Goal: Information Seeking & Learning: Learn about a topic

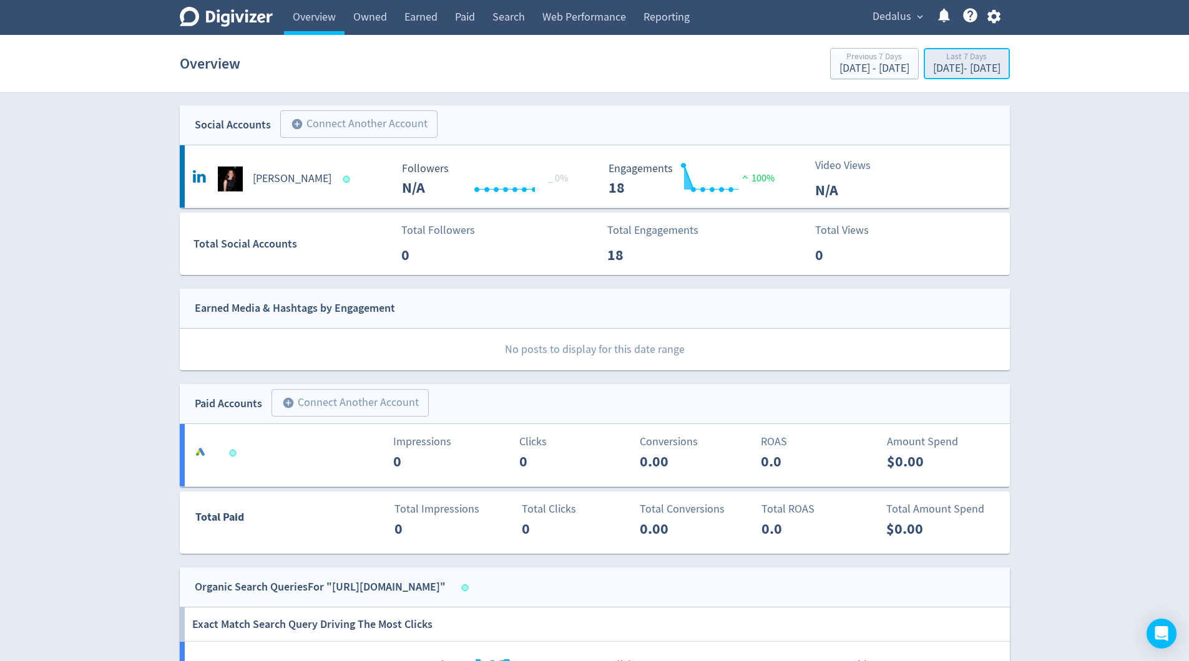
click at [961, 66] on div "[DATE] - [DATE]" at bounding box center [966, 68] width 67 height 11
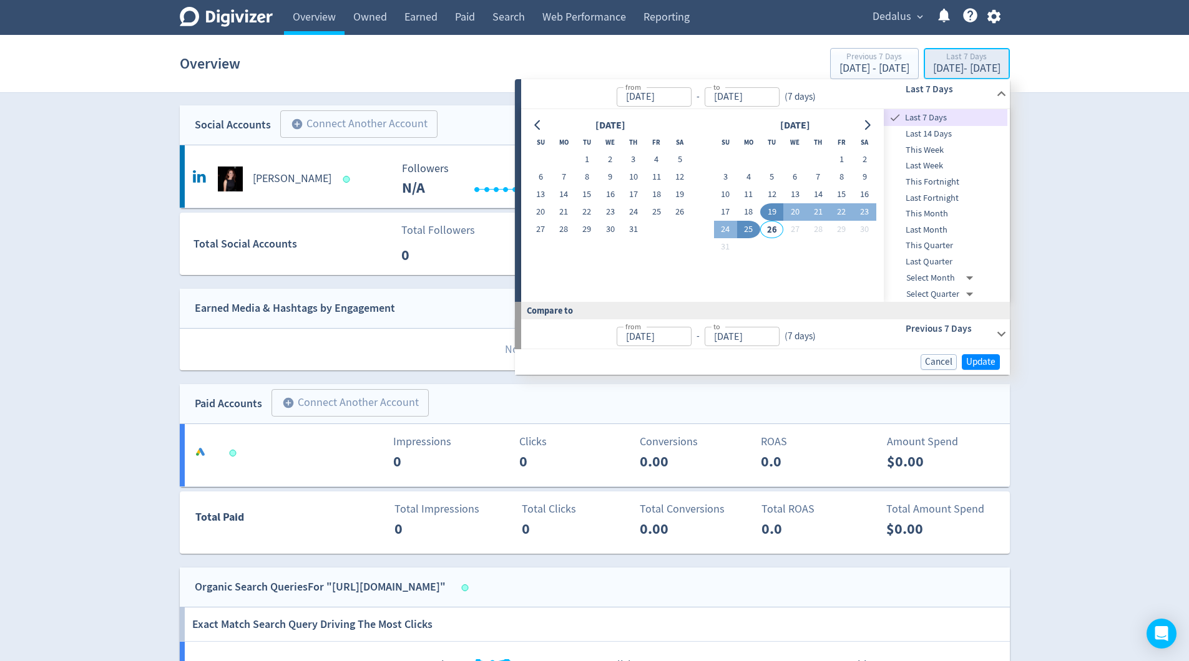
type input "[DATE]"
click at [949, 198] on span "Last Fortnight" at bounding box center [946, 199] width 124 height 14
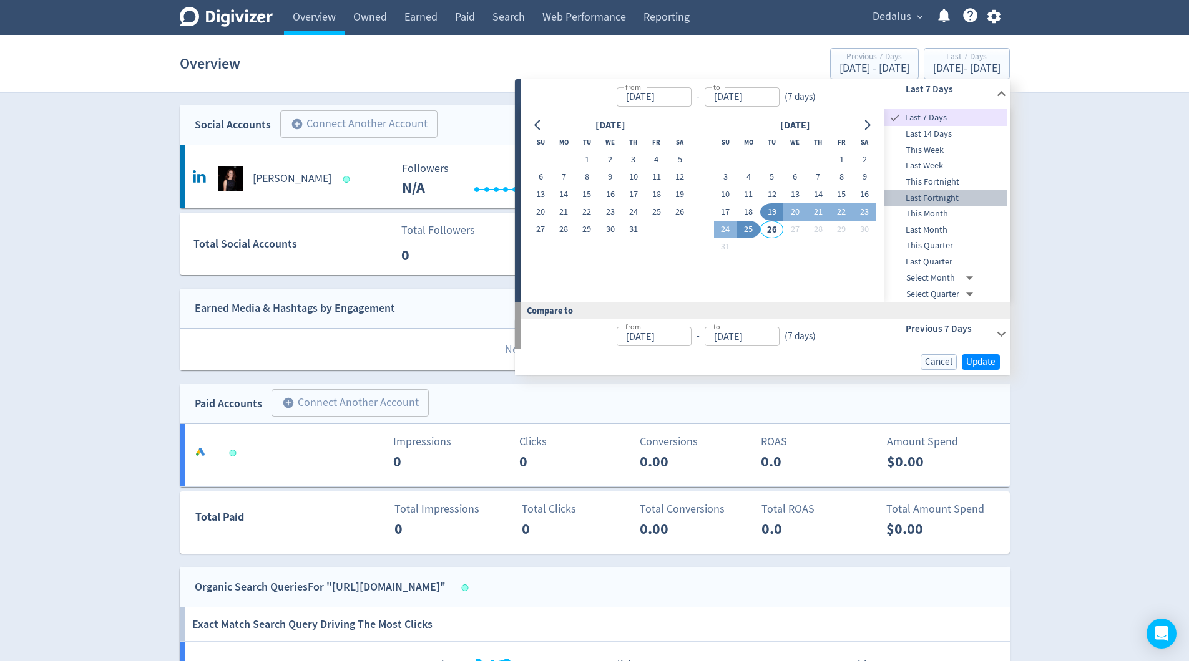
type input "[DATE]"
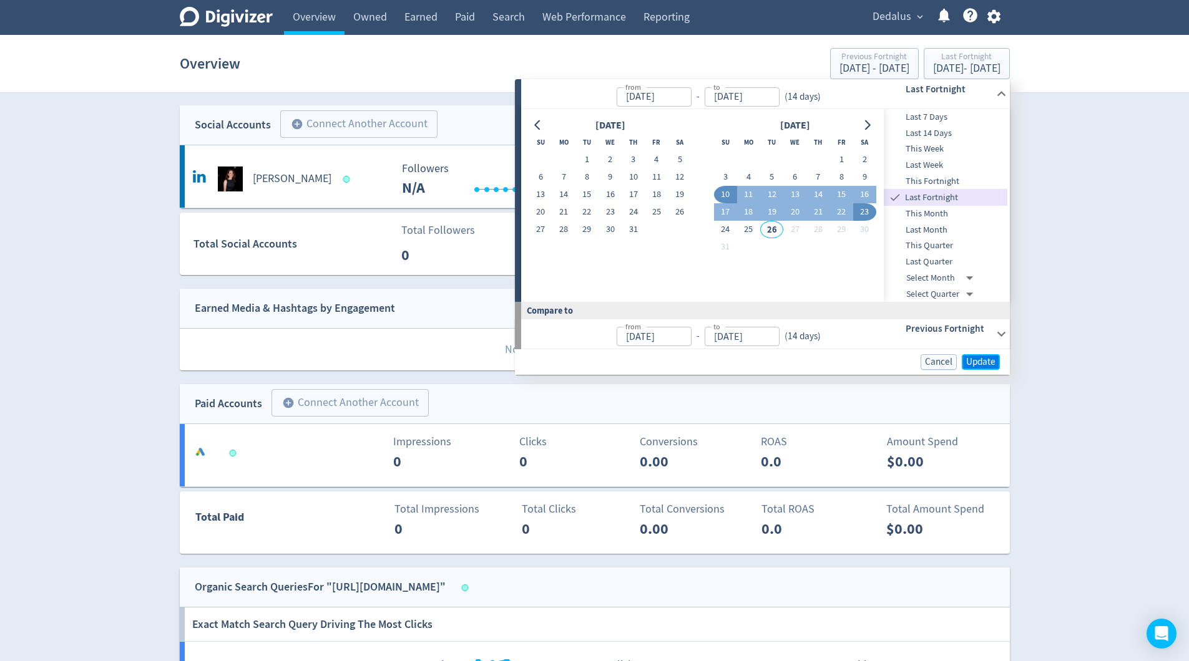
click at [979, 366] on span "Update" at bounding box center [980, 362] width 29 height 9
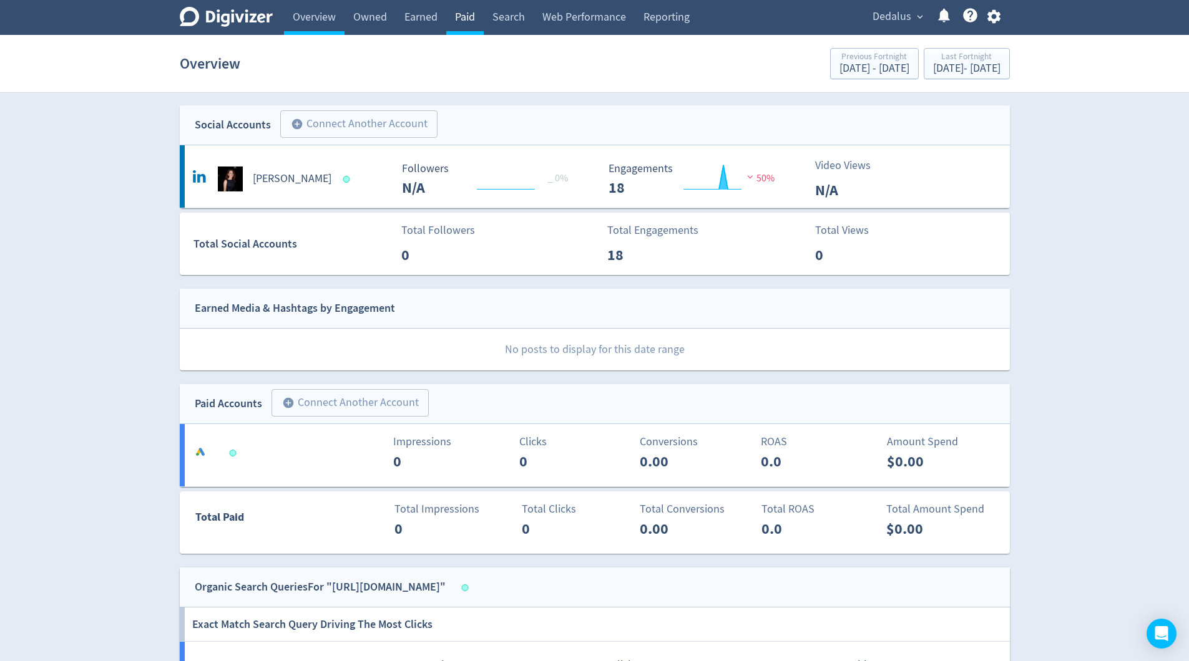
click at [472, 17] on link "Paid" at bounding box center [464, 17] width 37 height 35
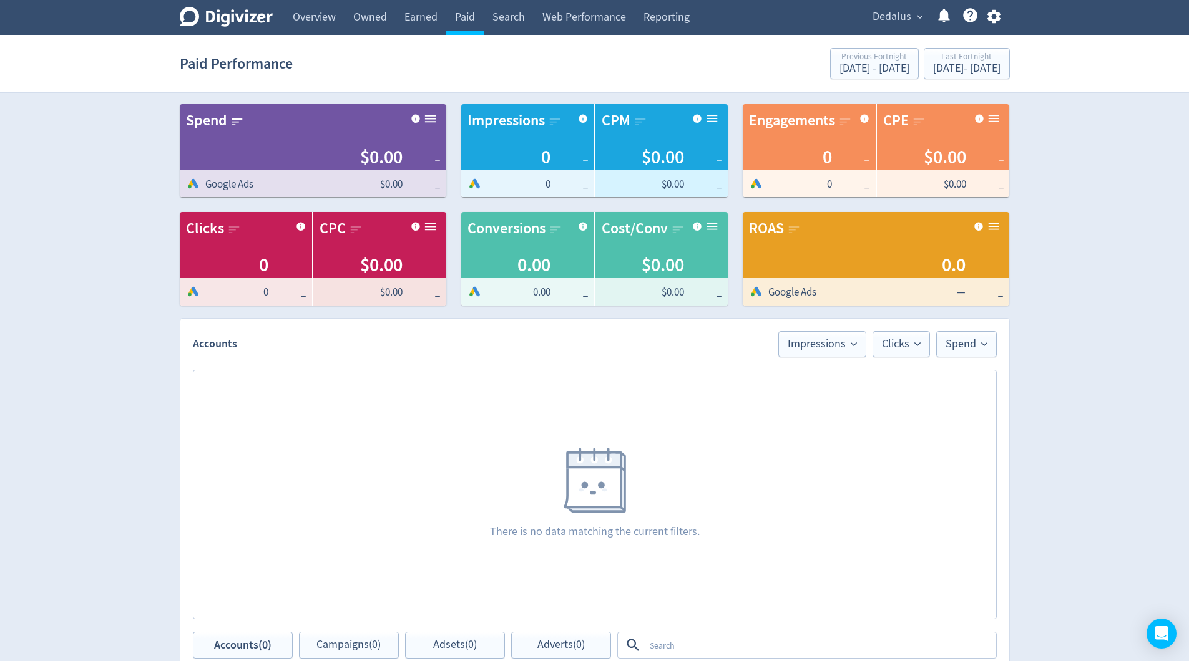
click at [917, 19] on span "expand_more" at bounding box center [919, 16] width 11 height 11
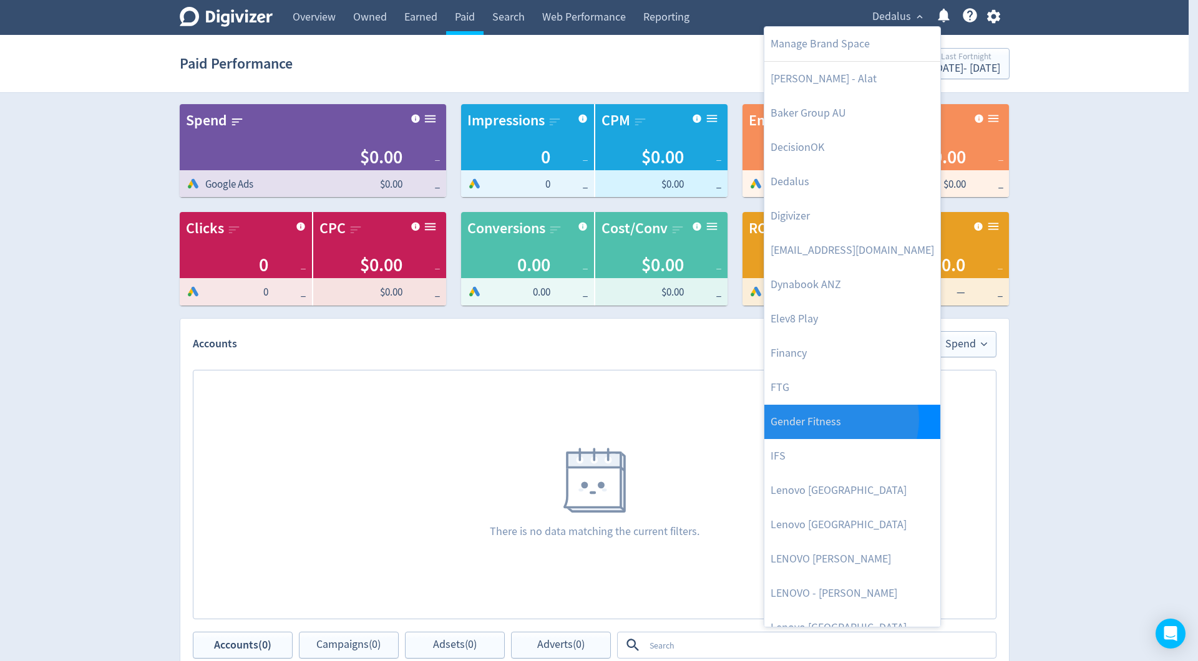
click at [837, 419] on link "Gender Fitness" at bounding box center [852, 422] width 176 height 34
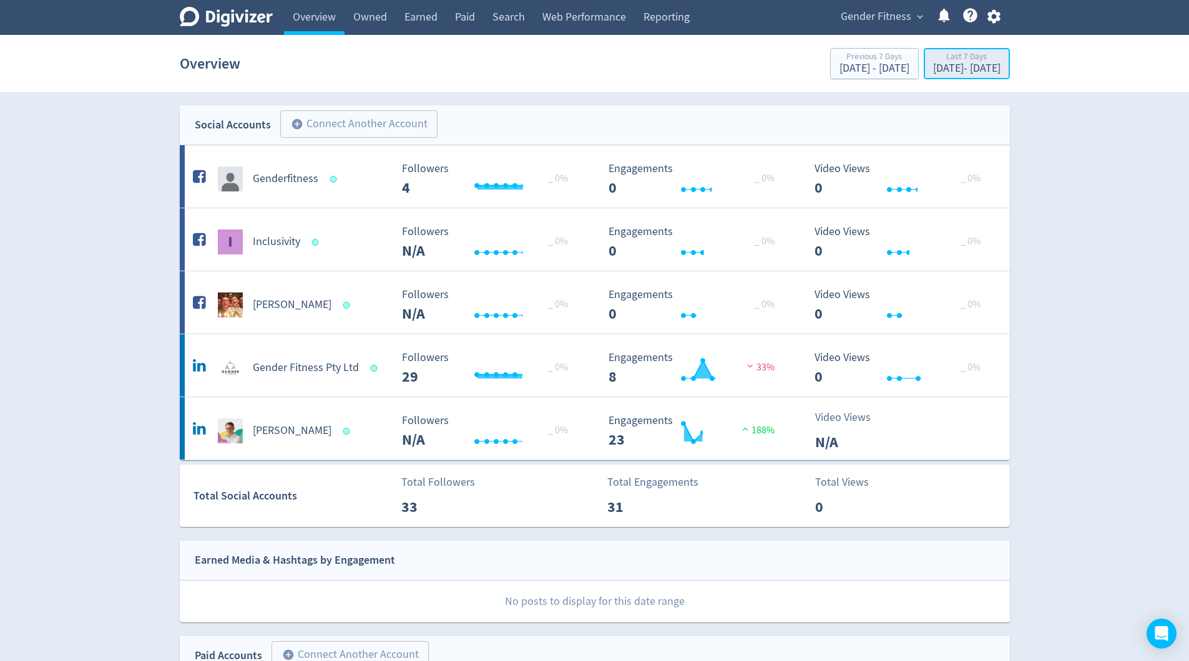
click at [933, 66] on div "[DATE] - [DATE]" at bounding box center [966, 68] width 67 height 11
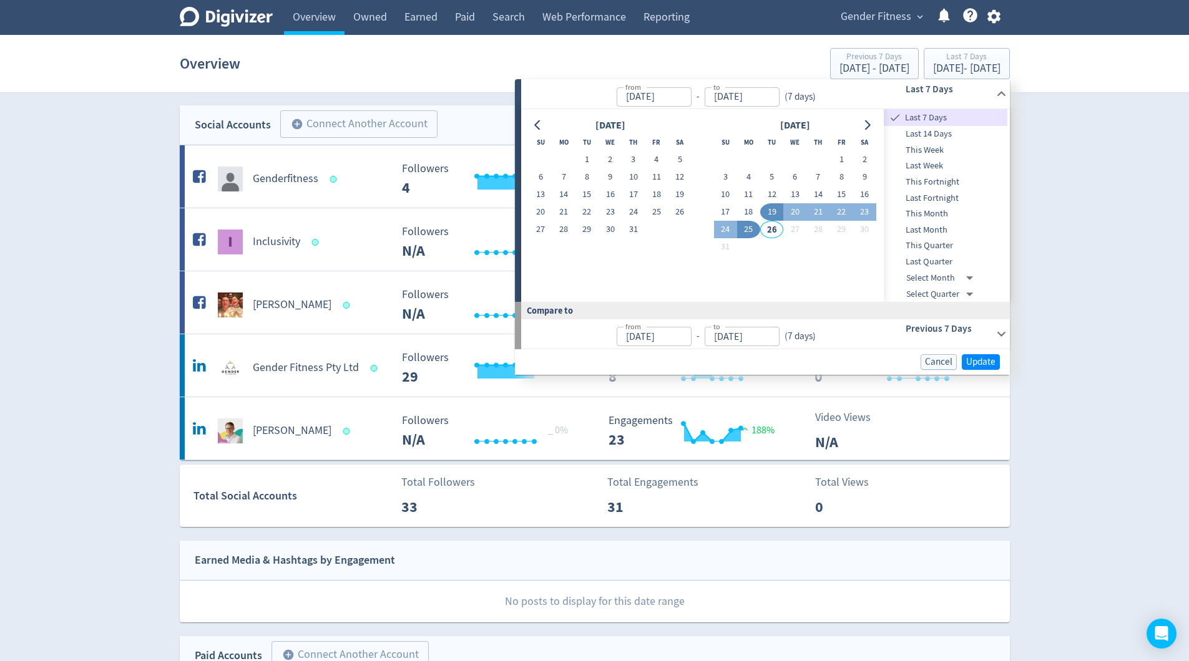
click at [940, 182] on span "This Fortnight" at bounding box center [946, 182] width 124 height 14
type input "[DATE]"
click at [979, 359] on span "Update" at bounding box center [980, 362] width 29 height 9
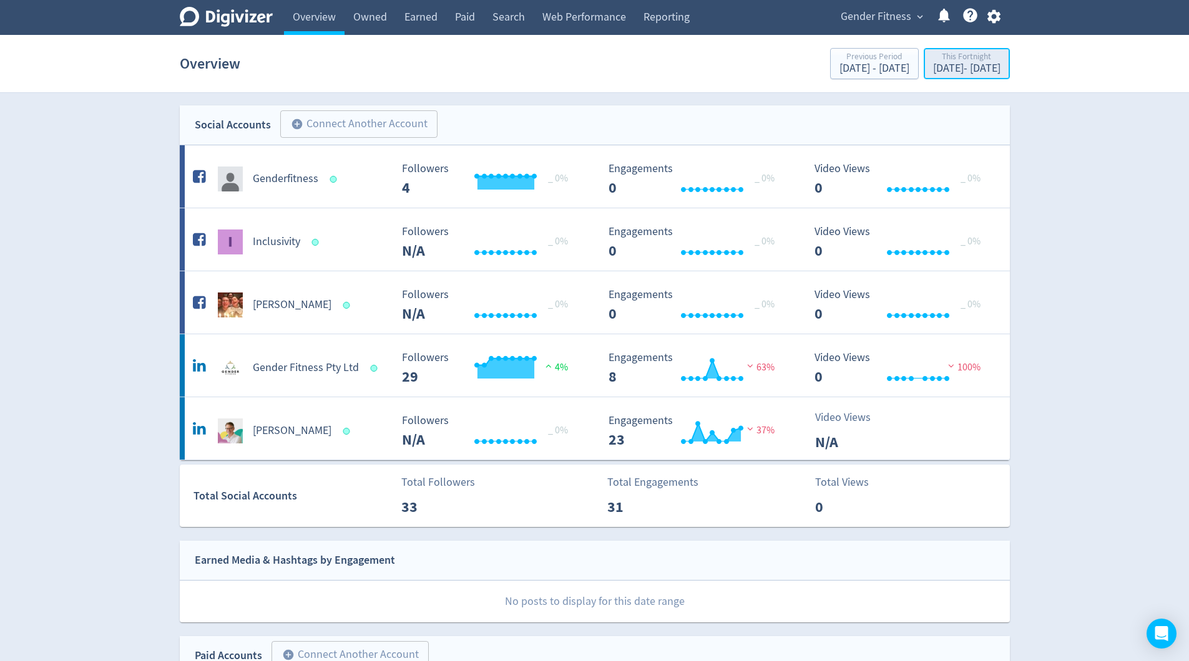
click at [943, 65] on div "[DATE] - [DATE]" at bounding box center [966, 68] width 67 height 11
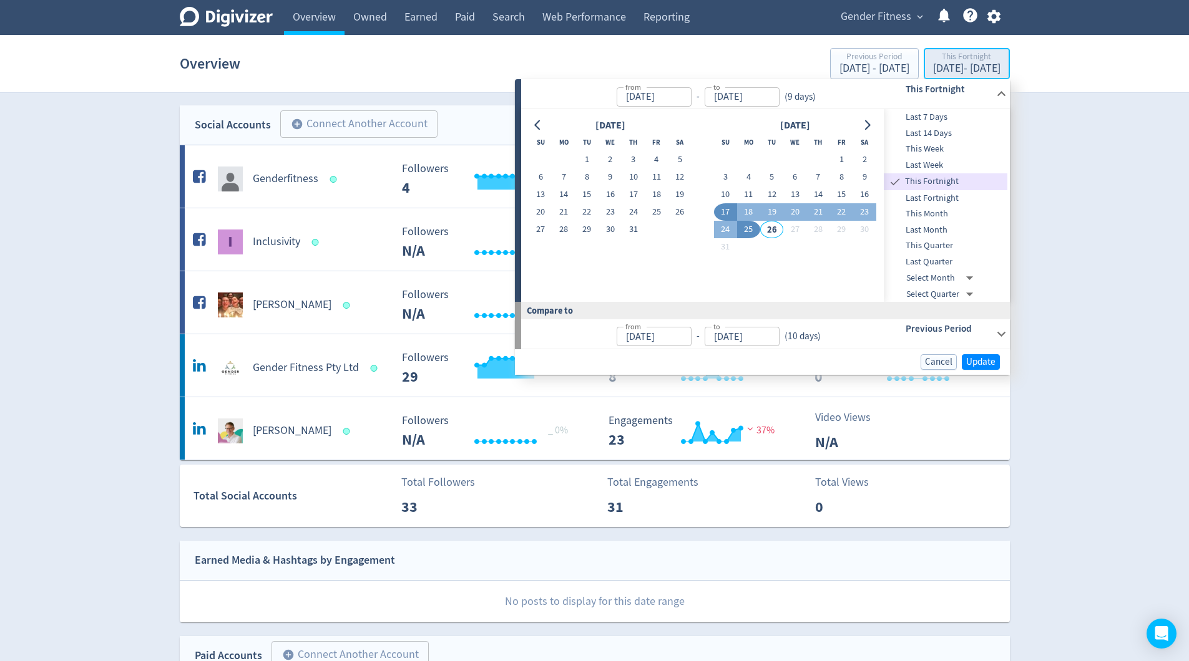
type input "[DATE]"
click at [938, 195] on span "Last Fortnight" at bounding box center [946, 199] width 124 height 14
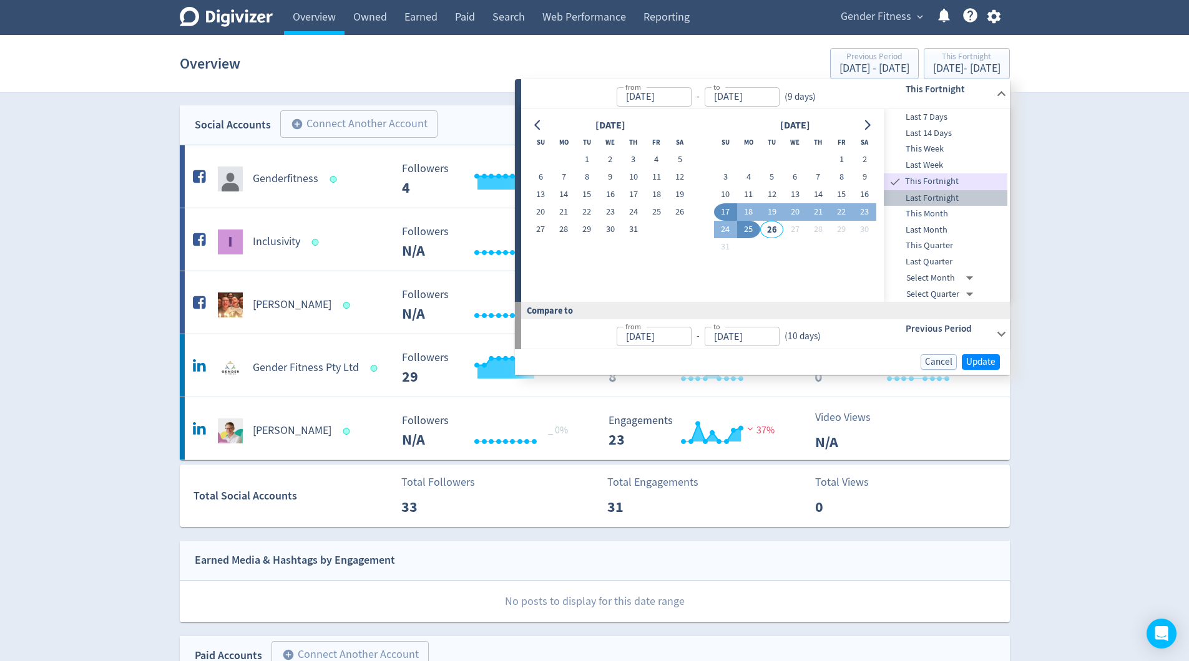
type input "[DATE]"
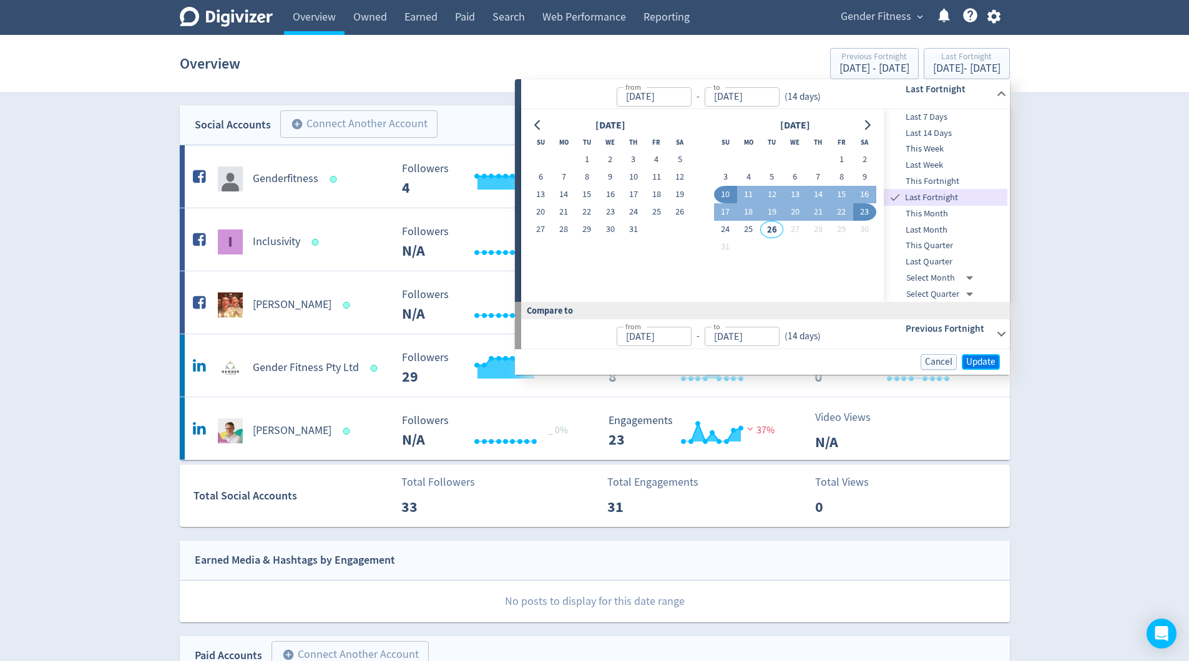
click at [981, 362] on span "Update" at bounding box center [980, 362] width 29 height 9
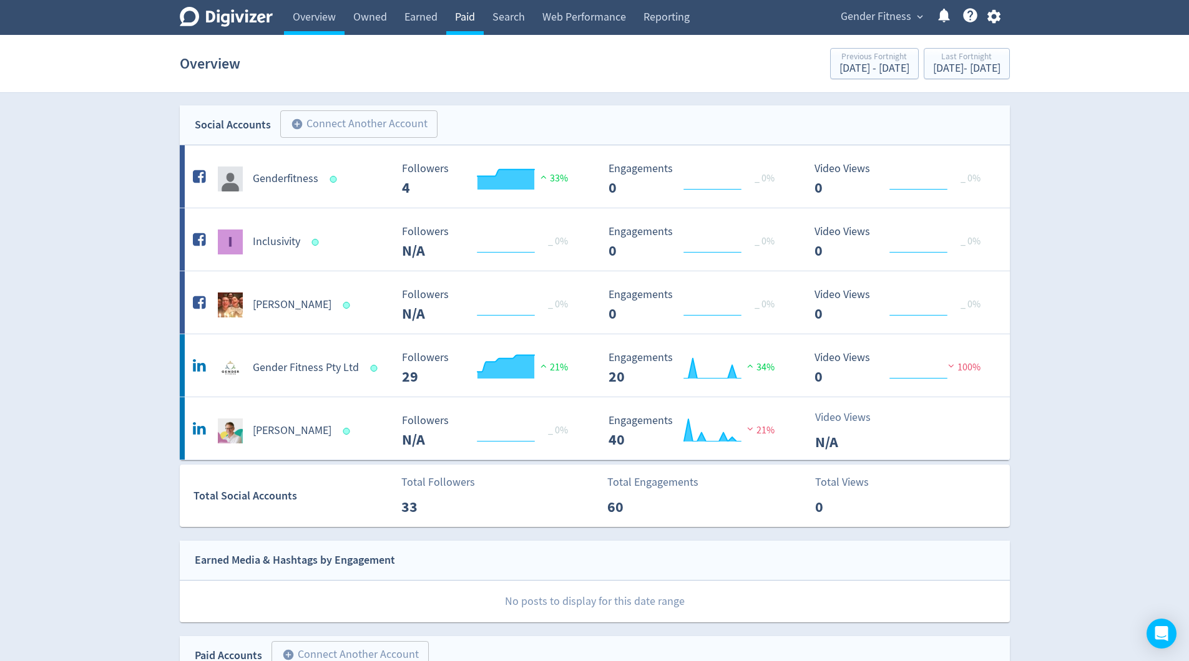
click at [460, 19] on link "Paid" at bounding box center [464, 17] width 37 height 35
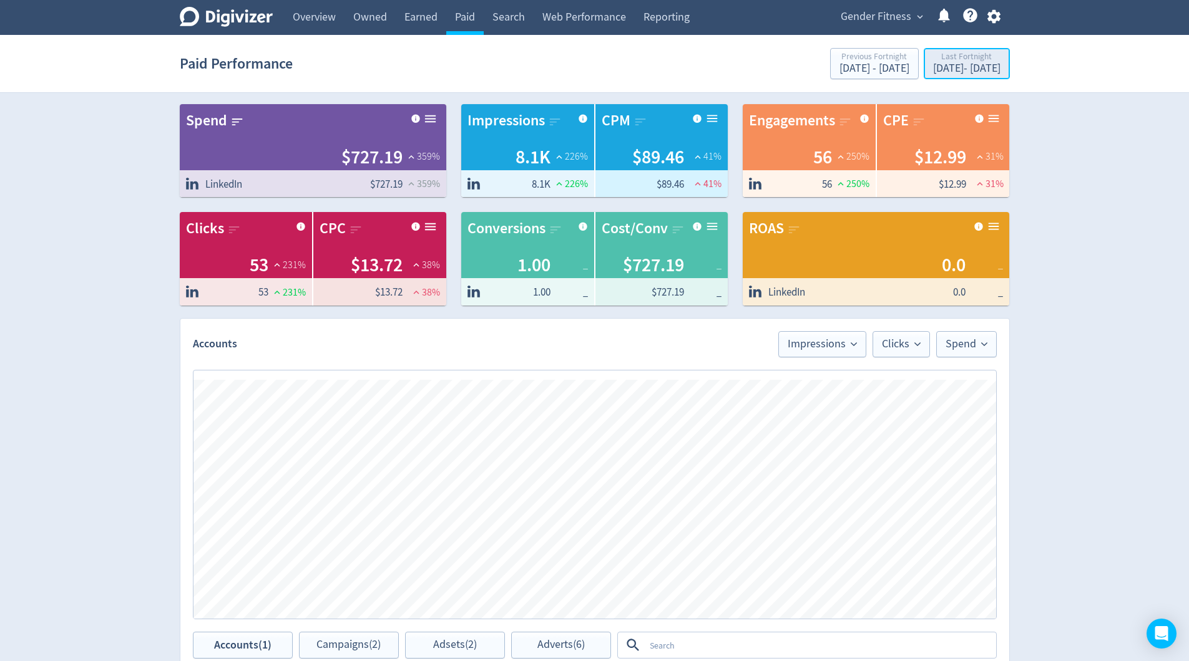
click at [933, 67] on div "[DATE] - [DATE]" at bounding box center [966, 68] width 67 height 11
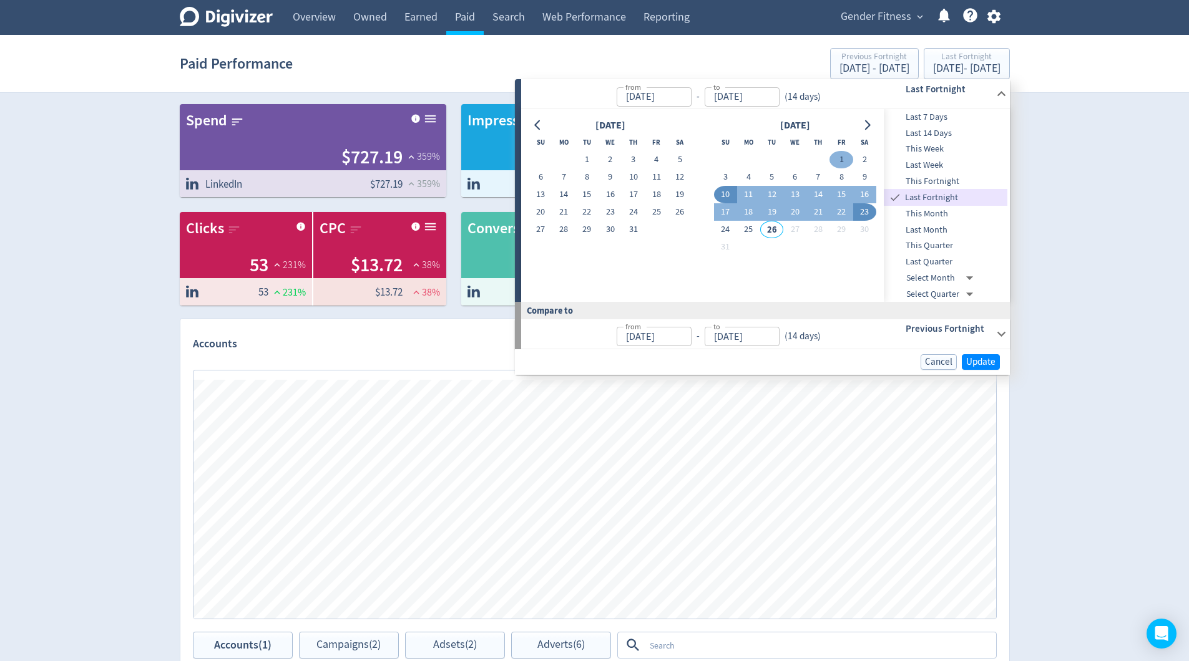
click at [840, 157] on button "1" at bounding box center [840, 159] width 23 height 17
type input "[DATE]"
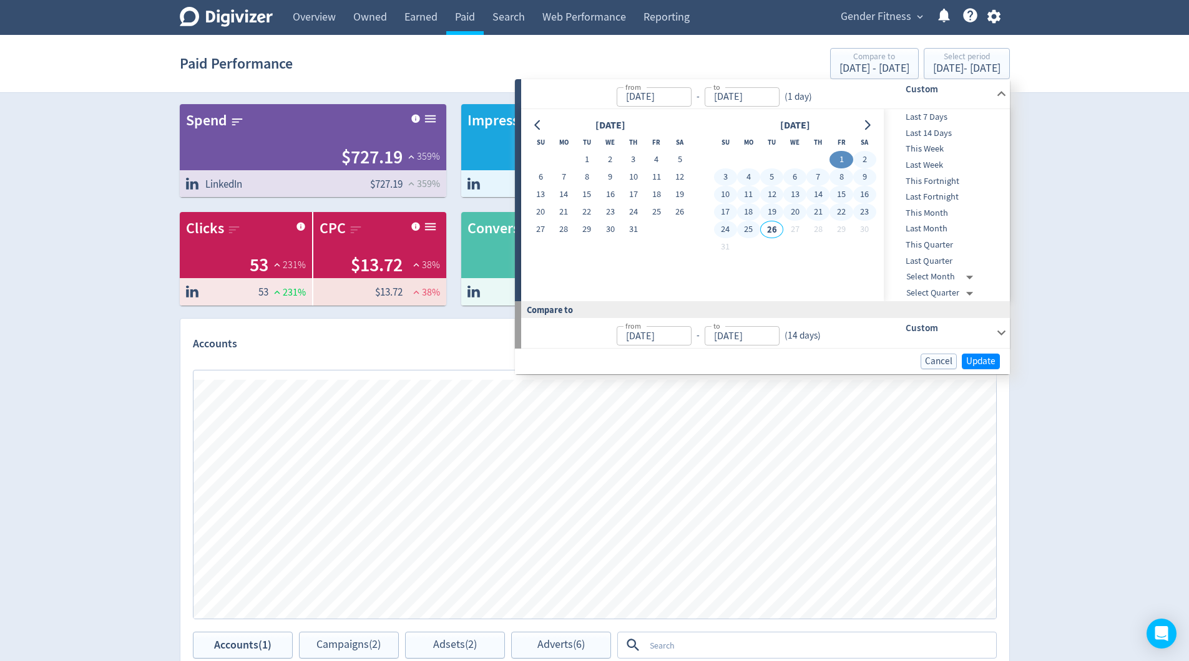
click at [747, 231] on button "25" at bounding box center [748, 229] width 23 height 17
type input "[DATE]"
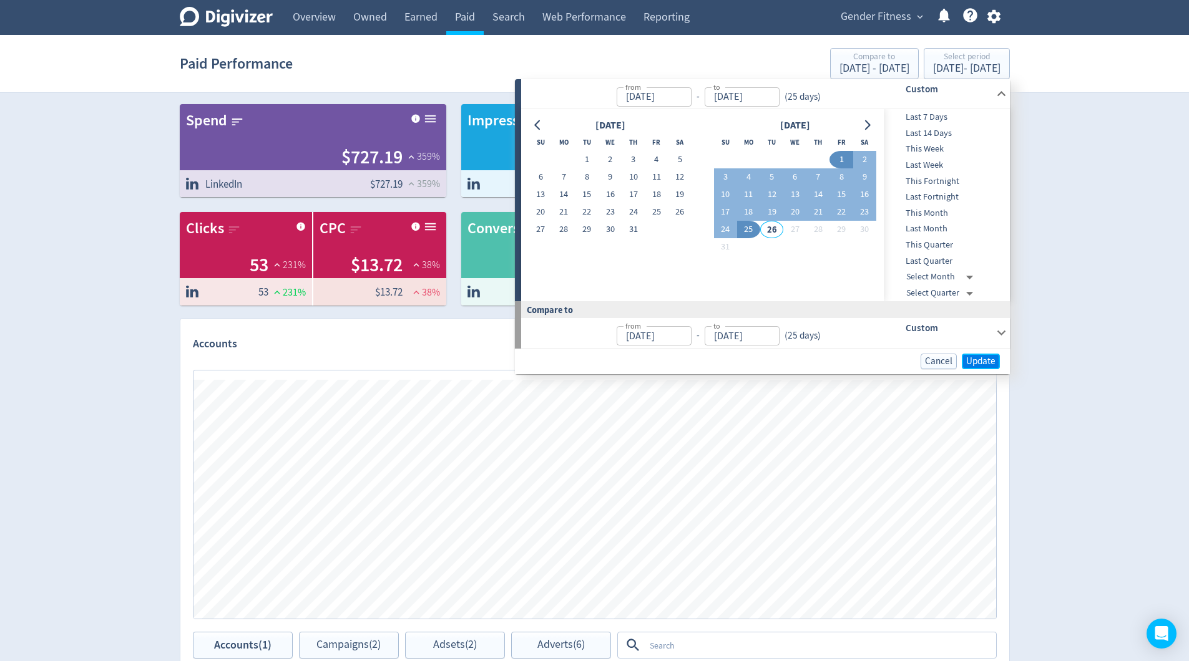
click at [980, 359] on span "Update" at bounding box center [980, 361] width 29 height 9
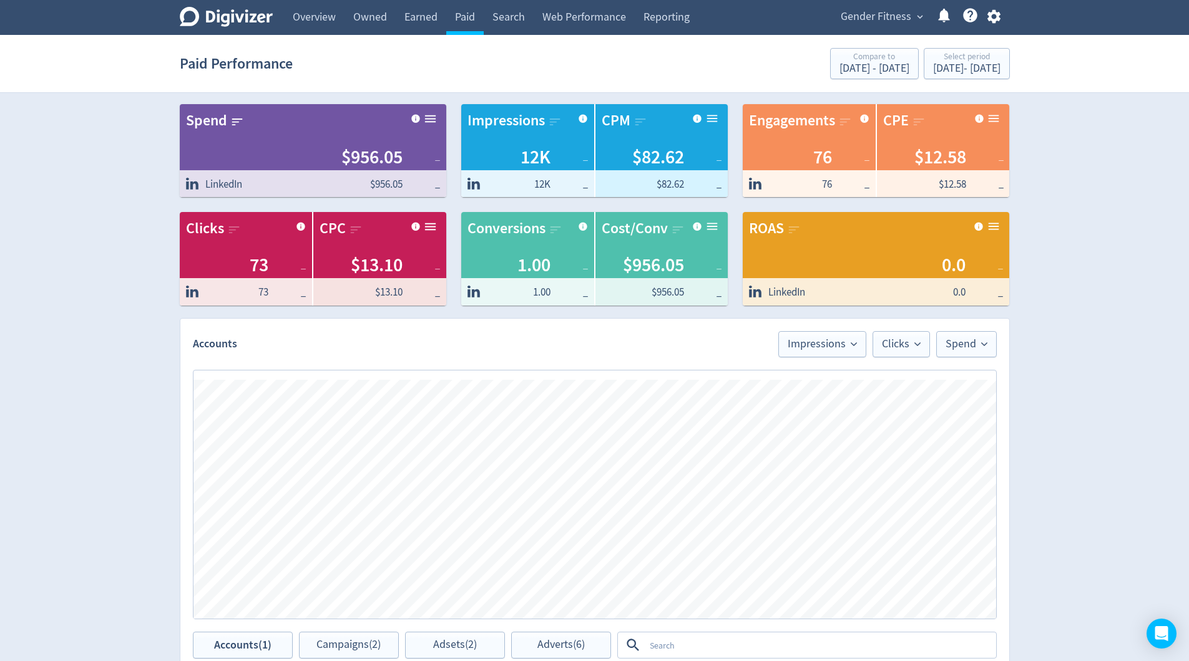
click at [82, 233] on div "Digivizer Logo [PERSON_NAME] Logo Overview Owned Earned Paid Search Web Perform…" at bounding box center [594, 536] width 1189 height 1073
click at [598, 15] on link "Web Performance" at bounding box center [583, 17] width 101 height 35
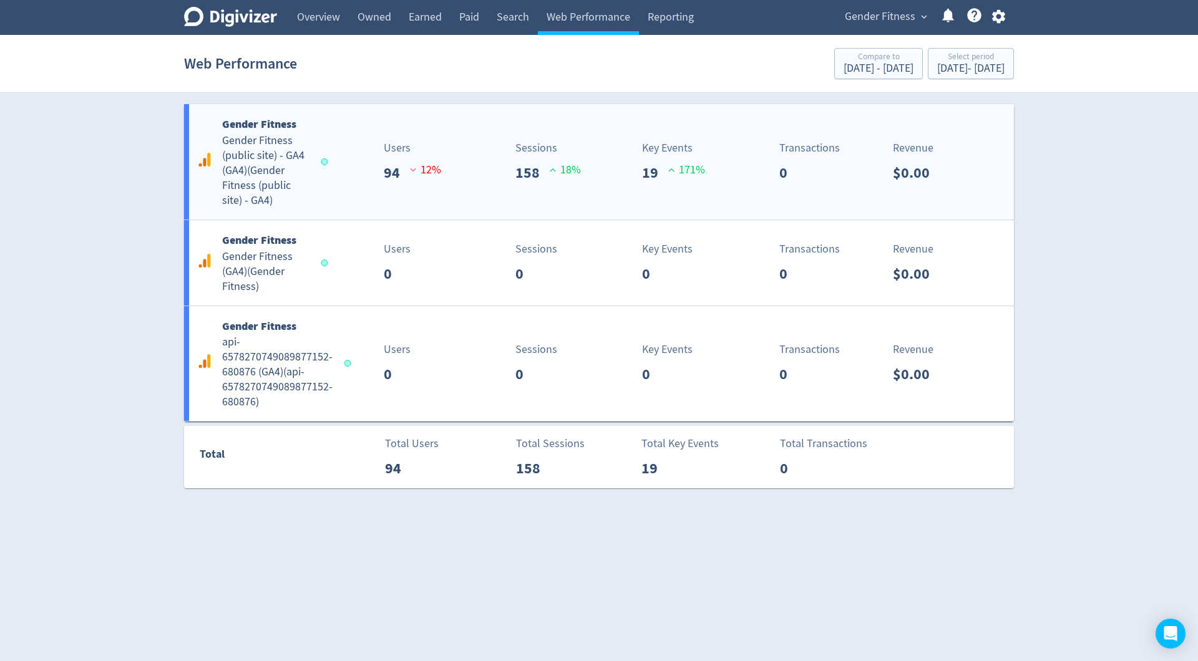
click at [266, 168] on h5 "Gender Fitness (public site) - GA4 (GA4) ( Gender Fitness (public site) - GA4 )" at bounding box center [265, 171] width 87 height 75
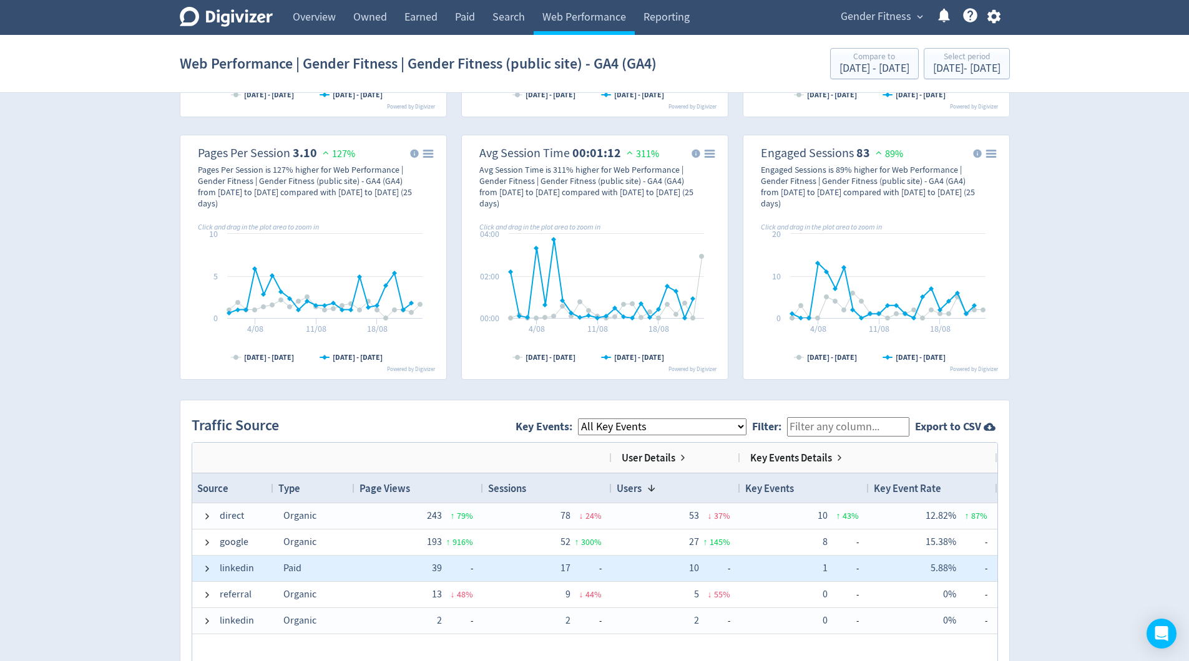
scroll to position [913, 0]
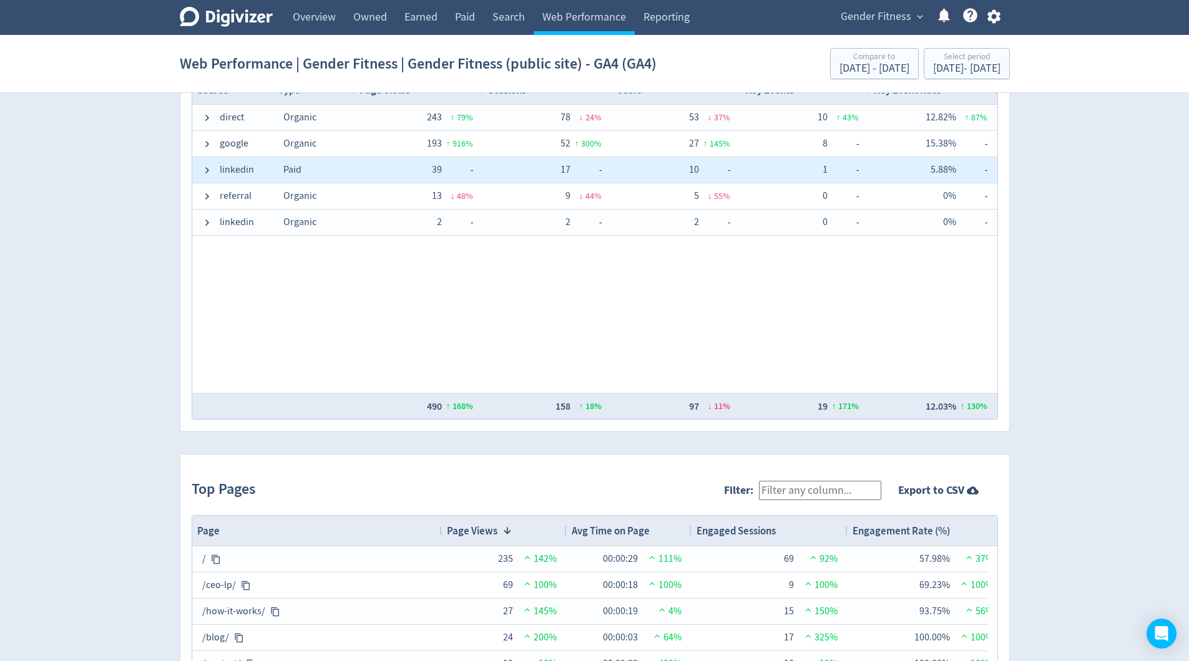
click at [204, 170] on span at bounding box center [207, 170] width 10 height 10
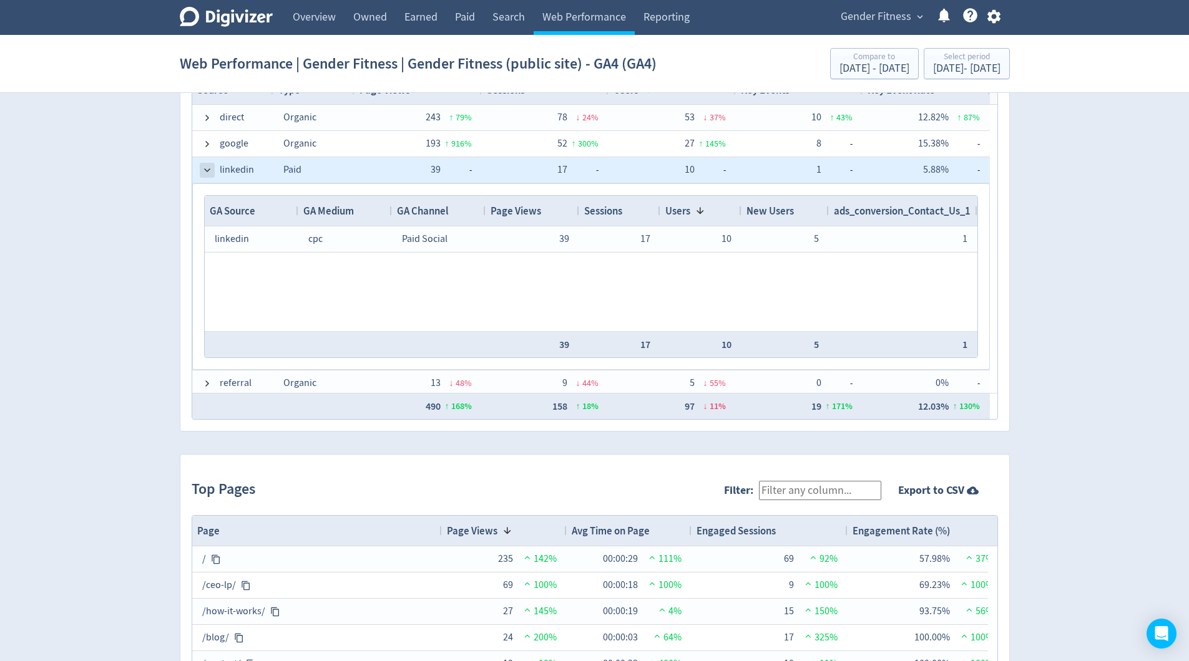
click at [202, 170] on span at bounding box center [207, 170] width 10 height 10
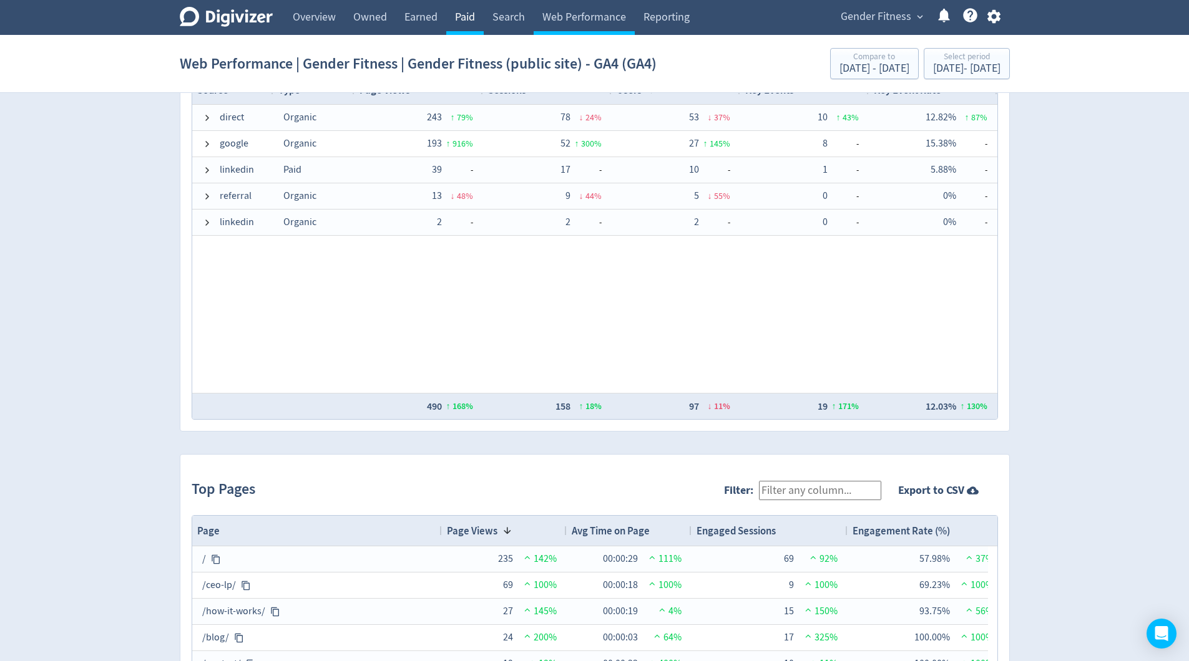
click at [464, 11] on link "Paid" at bounding box center [464, 17] width 37 height 35
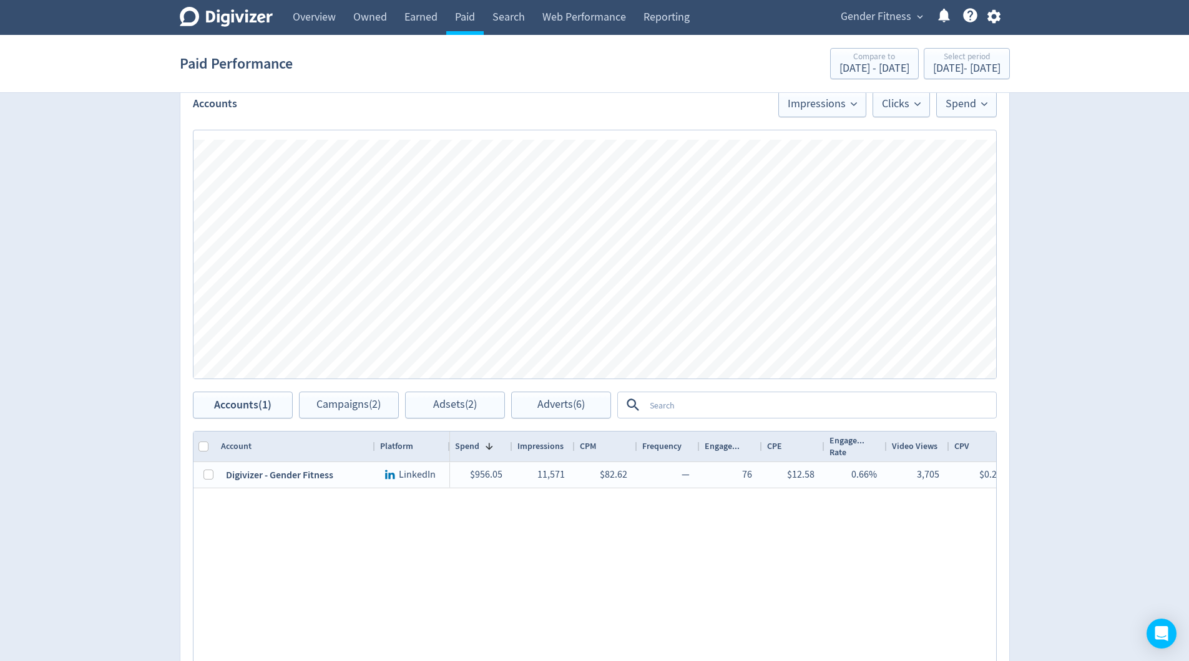
scroll to position [243, 0]
click at [587, 21] on link "Web Performance" at bounding box center [583, 17] width 101 height 35
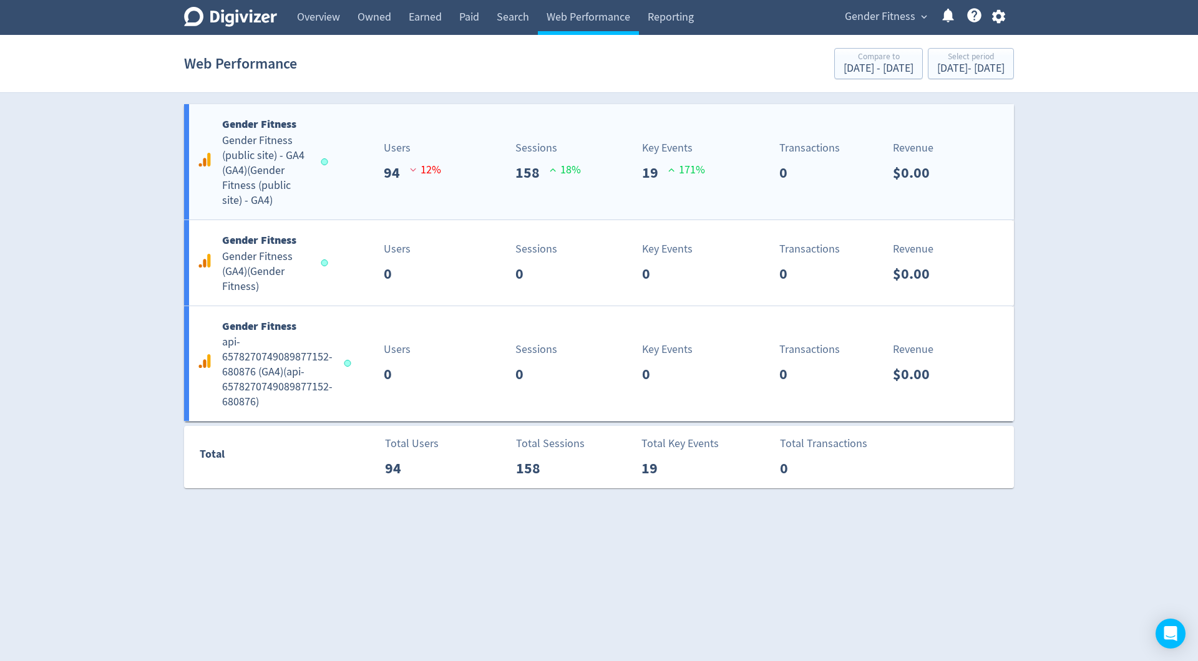
click at [314, 172] on div "Gender Fitness Gender Fitness (public site) - GA4 (GA4) ( Gender Fitness (publi…" at bounding box center [260, 161] width 132 height 93
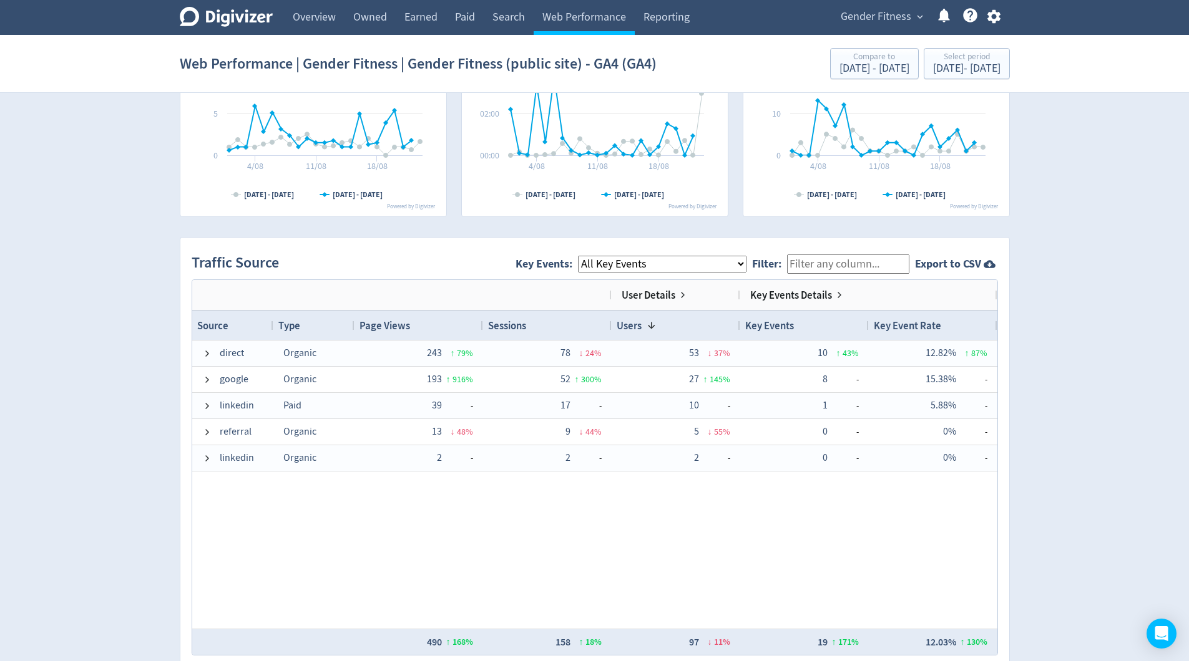
scroll to position [840, 0]
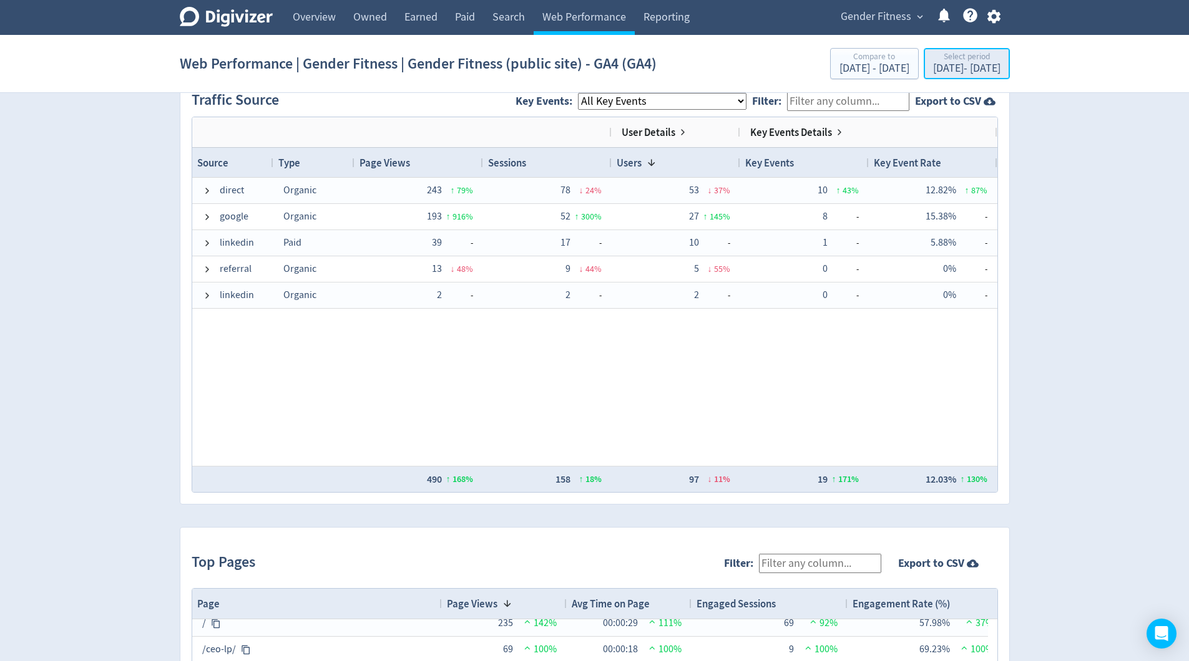
click at [945, 59] on div "Select period" at bounding box center [966, 57] width 67 height 11
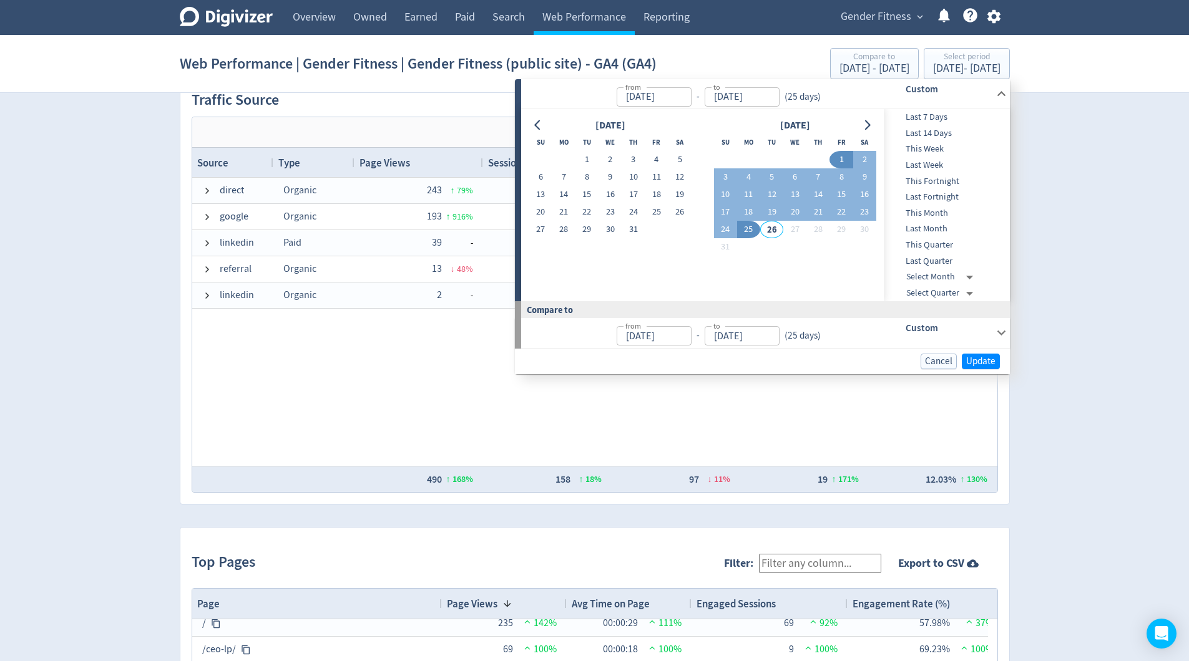
click at [939, 215] on span "This Month" at bounding box center [946, 214] width 124 height 14
type input "[DATE]"
click at [937, 230] on span "Last Month" at bounding box center [946, 230] width 124 height 14
type input "[DATE]"
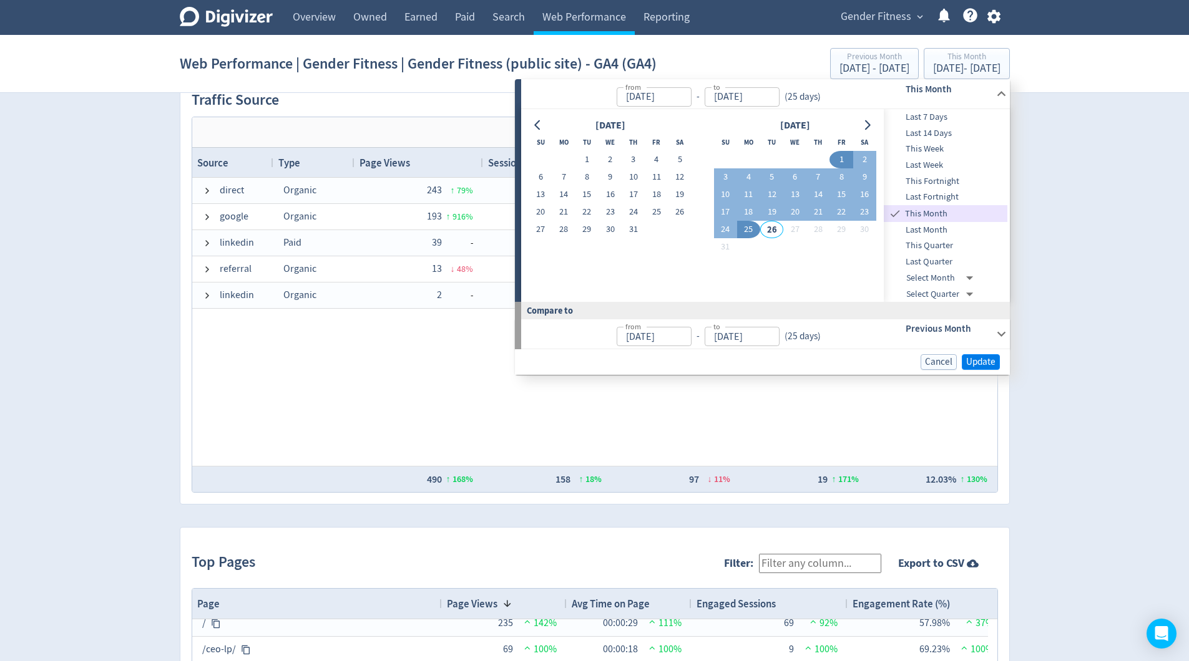
type input "[DATE]"
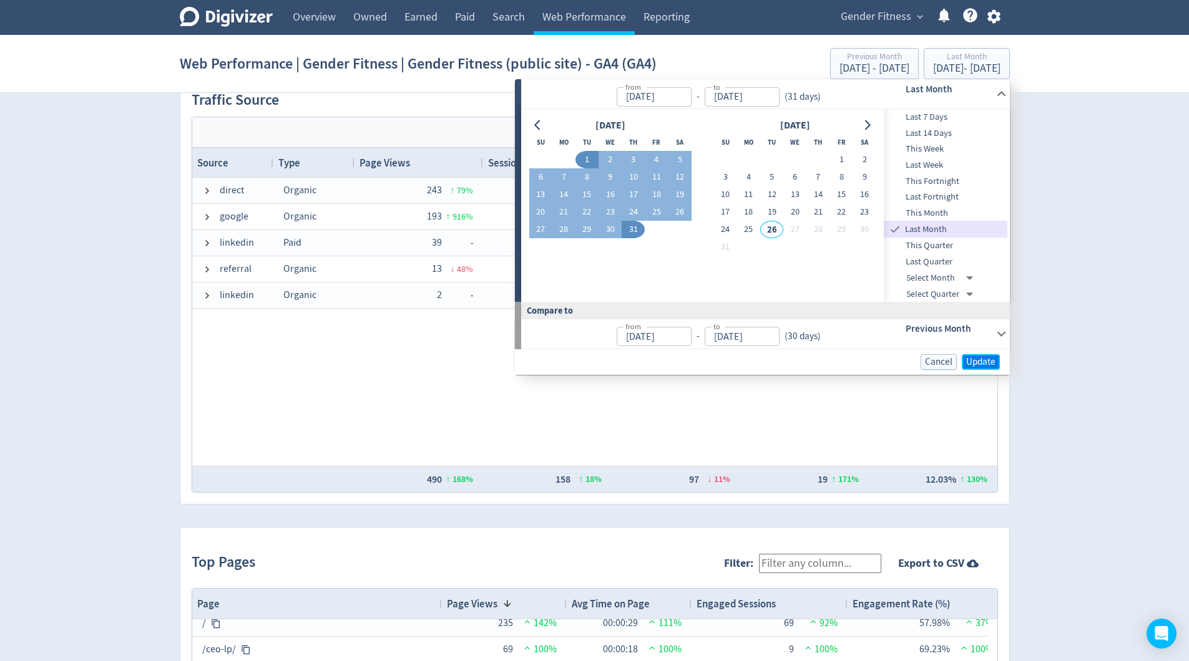
click at [986, 361] on span "Update" at bounding box center [980, 362] width 29 height 9
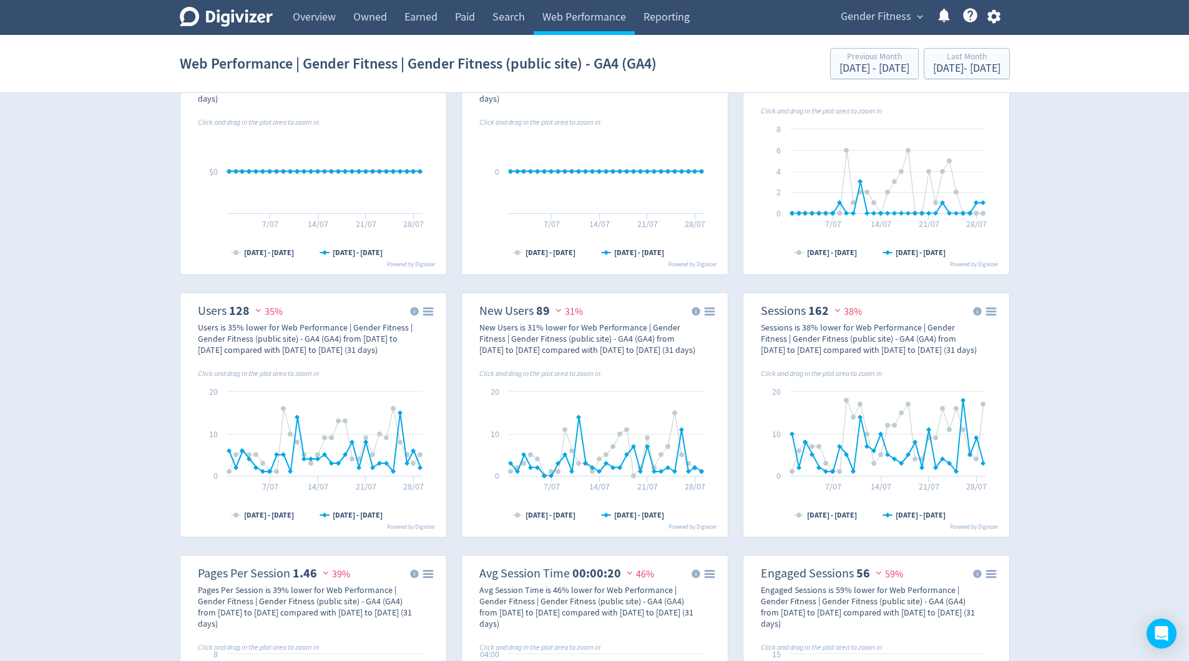
scroll to position [243, 0]
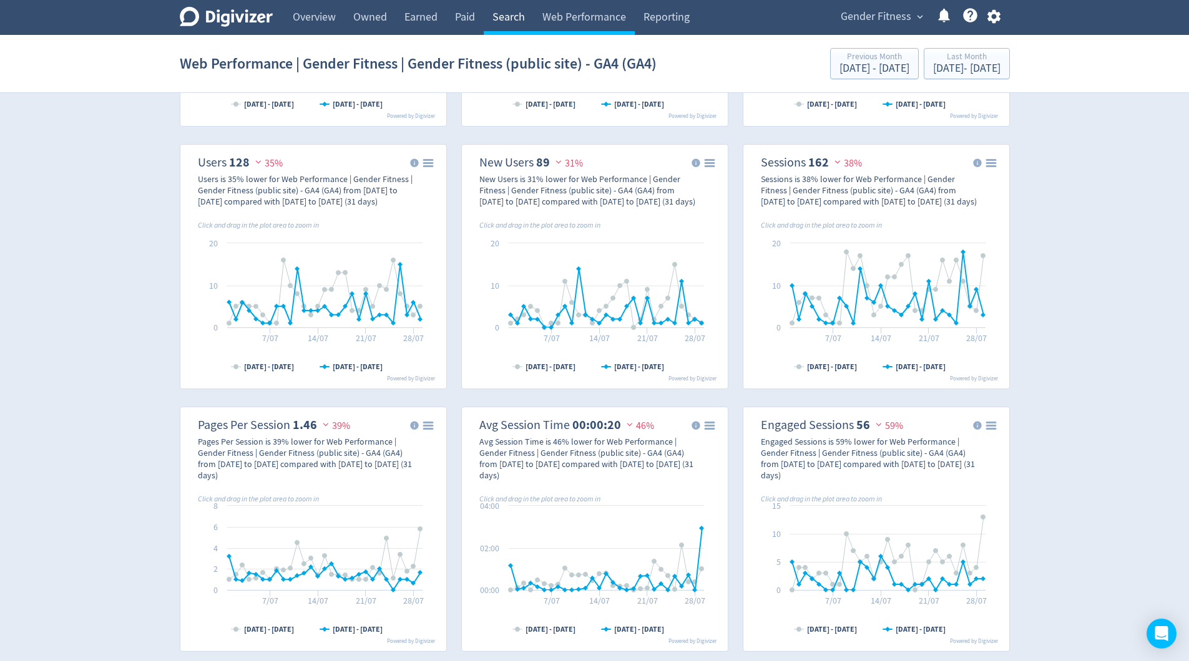
click at [507, 20] on link "Search" at bounding box center [509, 17] width 50 height 35
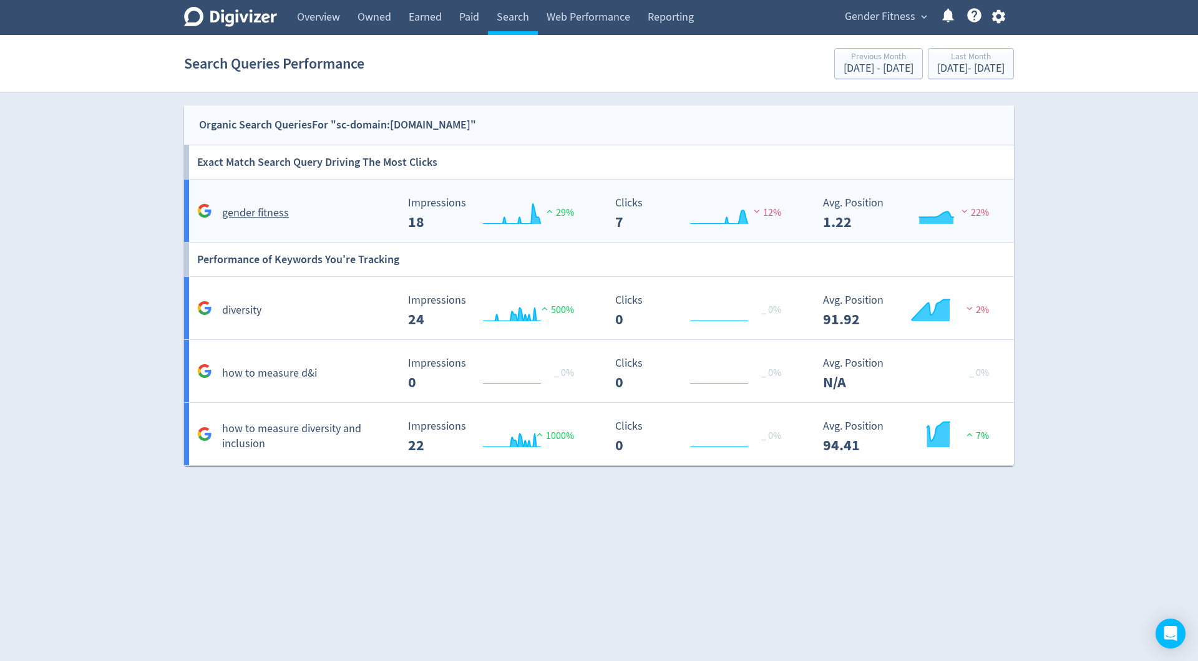
click at [284, 214] on h5 "gender fitness" at bounding box center [255, 213] width 67 height 15
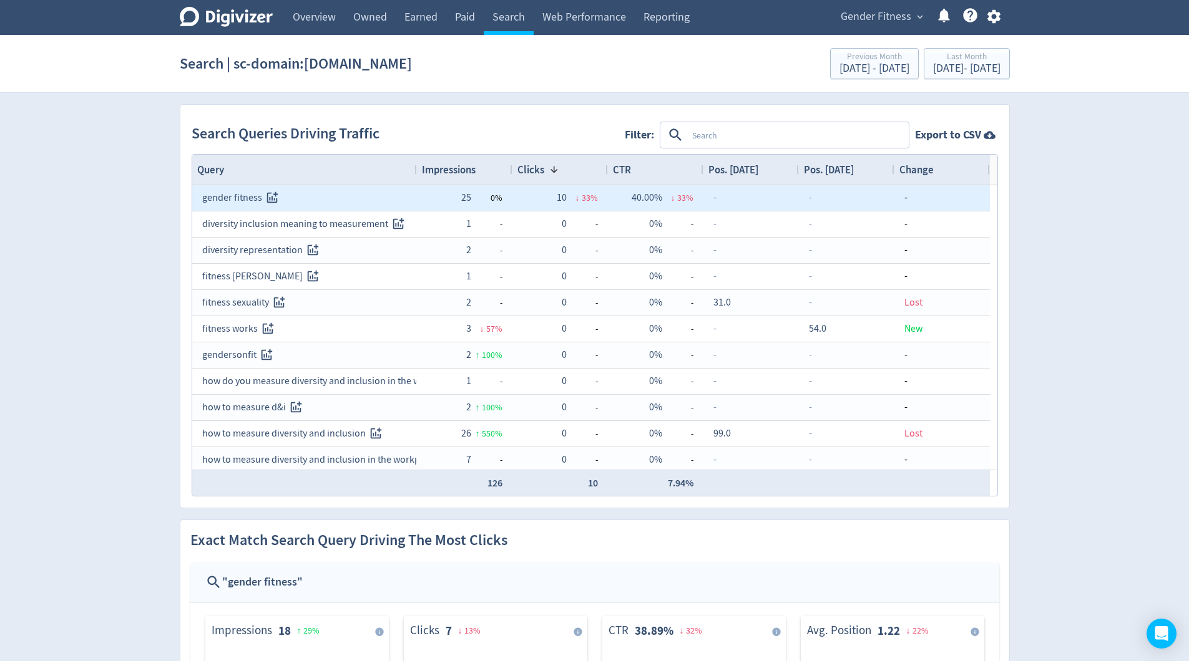
click at [473, 176] on div "Impressions" at bounding box center [464, 170] width 85 height 24
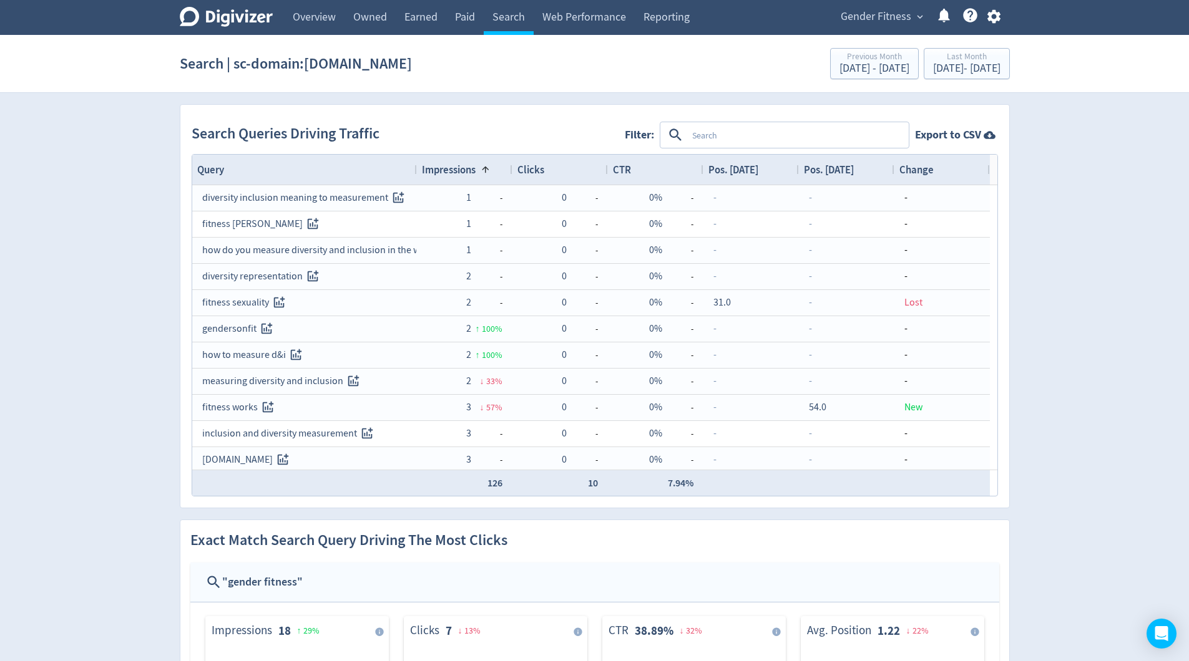
click at [464, 173] on span "Impressions" at bounding box center [449, 170] width 54 height 14
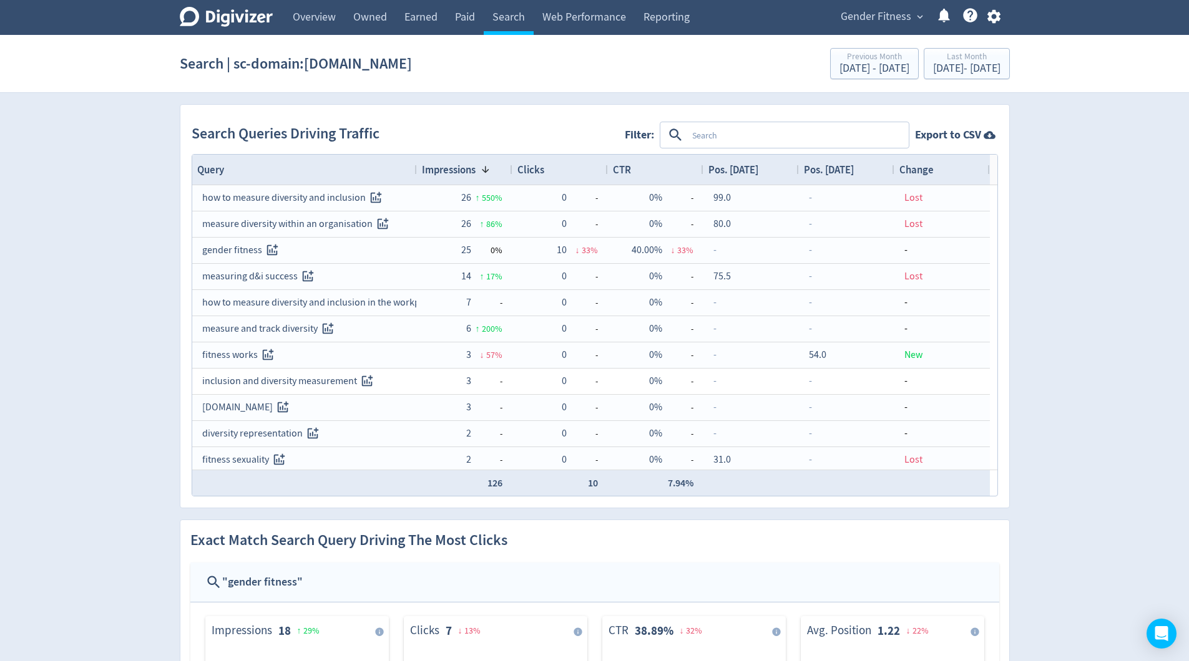
click at [734, 139] on textarea at bounding box center [797, 135] width 220 height 23
type textarea "gender fitness"
click at [691, 135] on textarea "gender fitness" at bounding box center [797, 135] width 220 height 23
click at [689, 137] on textarea "gender fitness" at bounding box center [797, 135] width 220 height 23
click at [749, 135] on textarea "gender fitness" at bounding box center [797, 135] width 220 height 23
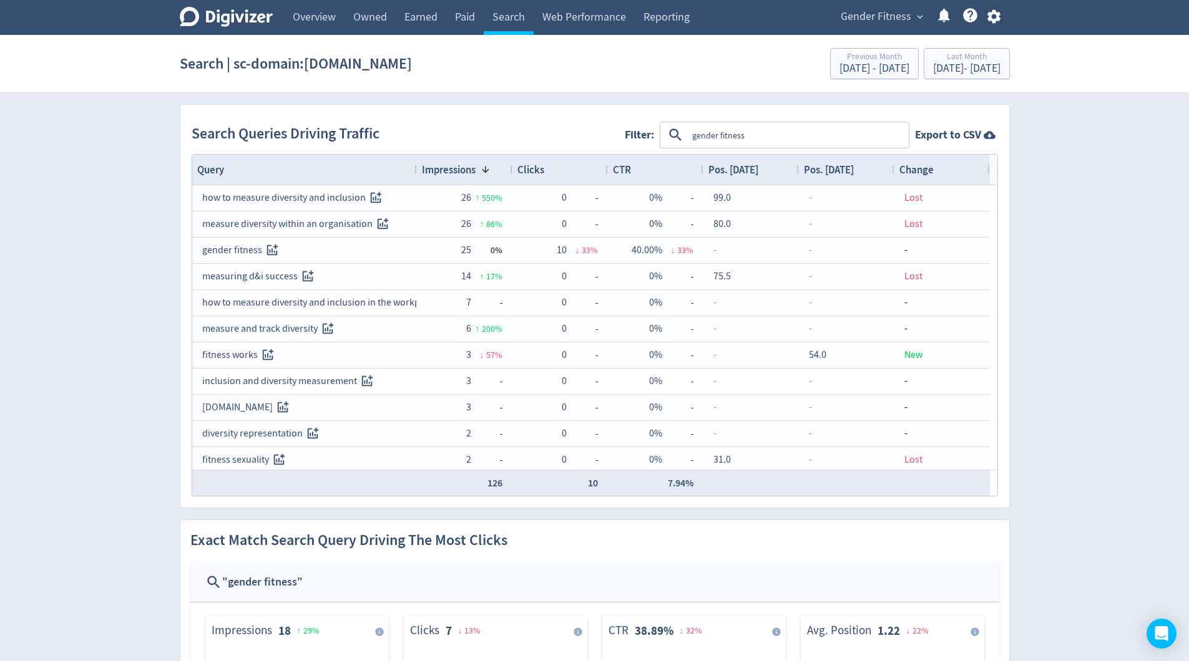
click at [683, 137] on icon at bounding box center [675, 135] width 17 height 17
drag, startPoint x: 692, startPoint y: 137, endPoint x: 734, endPoint y: 150, distance: 44.6
click at [692, 137] on textarea "gender fitness" at bounding box center [797, 135] width 220 height 23
drag, startPoint x: 743, startPoint y: 139, endPoint x: 681, endPoint y: 137, distance: 62.4
click at [681, 137] on div "gender fitness" at bounding box center [784, 135] width 247 height 26
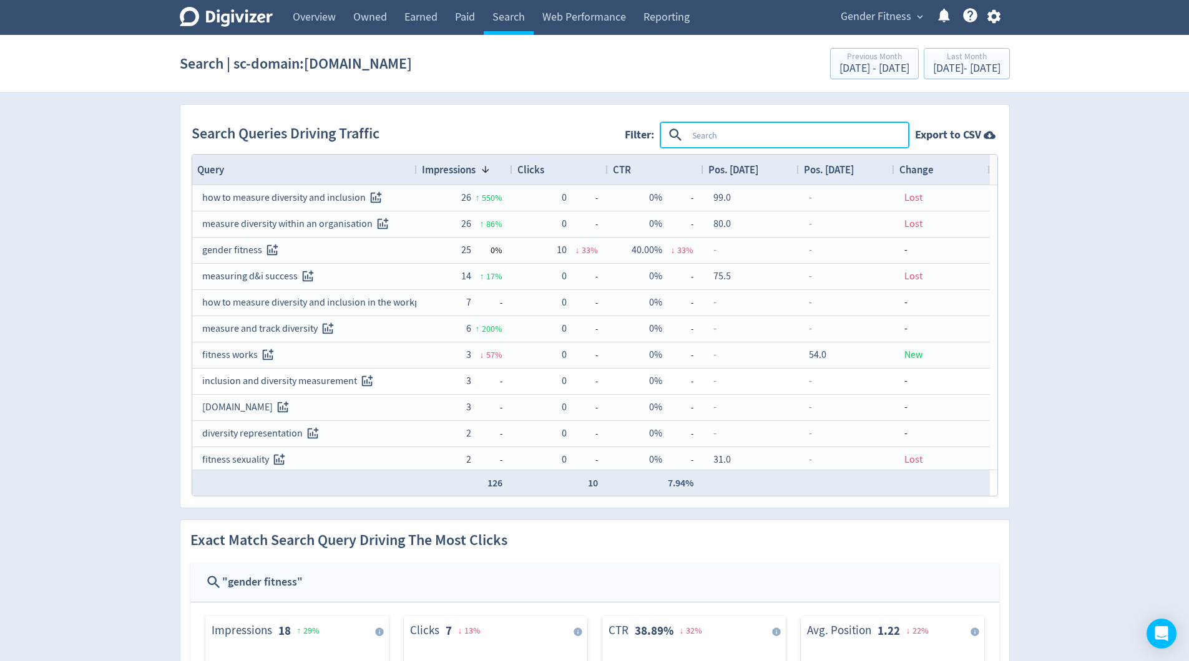
click at [535, 125] on div "Search Queries Driving Traffic Filter: Export to CSV" at bounding box center [595, 135] width 806 height 38
click at [839, 170] on span "Pos. [DATE]" at bounding box center [829, 170] width 50 height 14
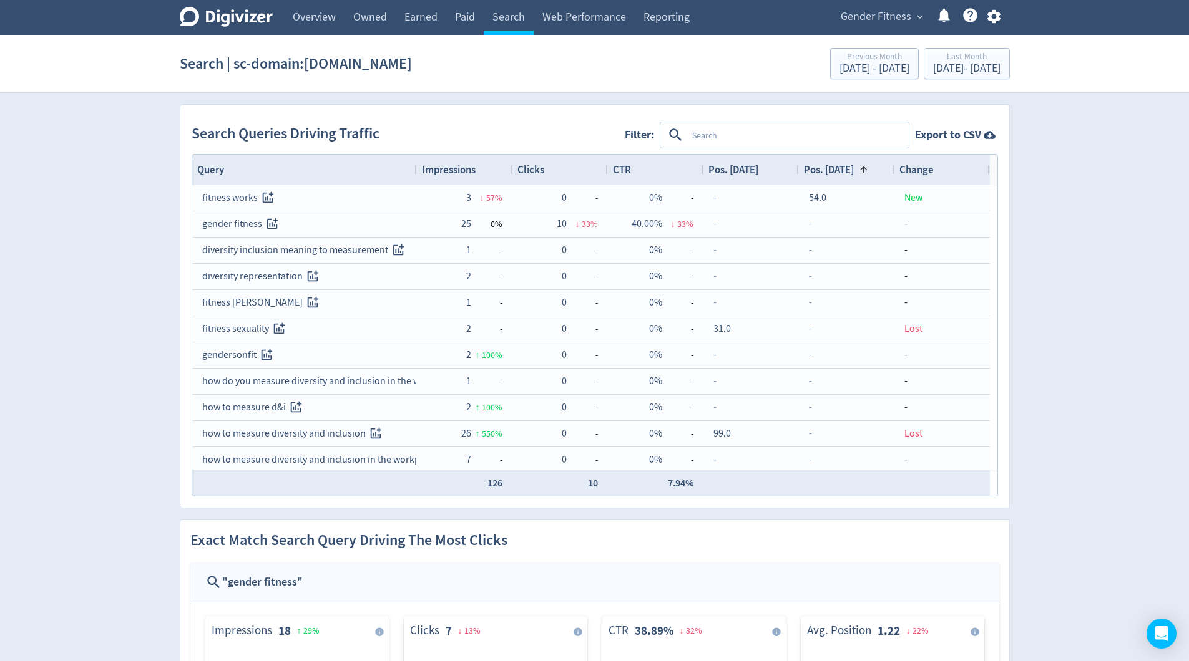
click at [839, 170] on span "Pos. [DATE]" at bounding box center [829, 170] width 50 height 14
click at [845, 168] on span "Pos. [DATE]" at bounding box center [829, 170] width 50 height 14
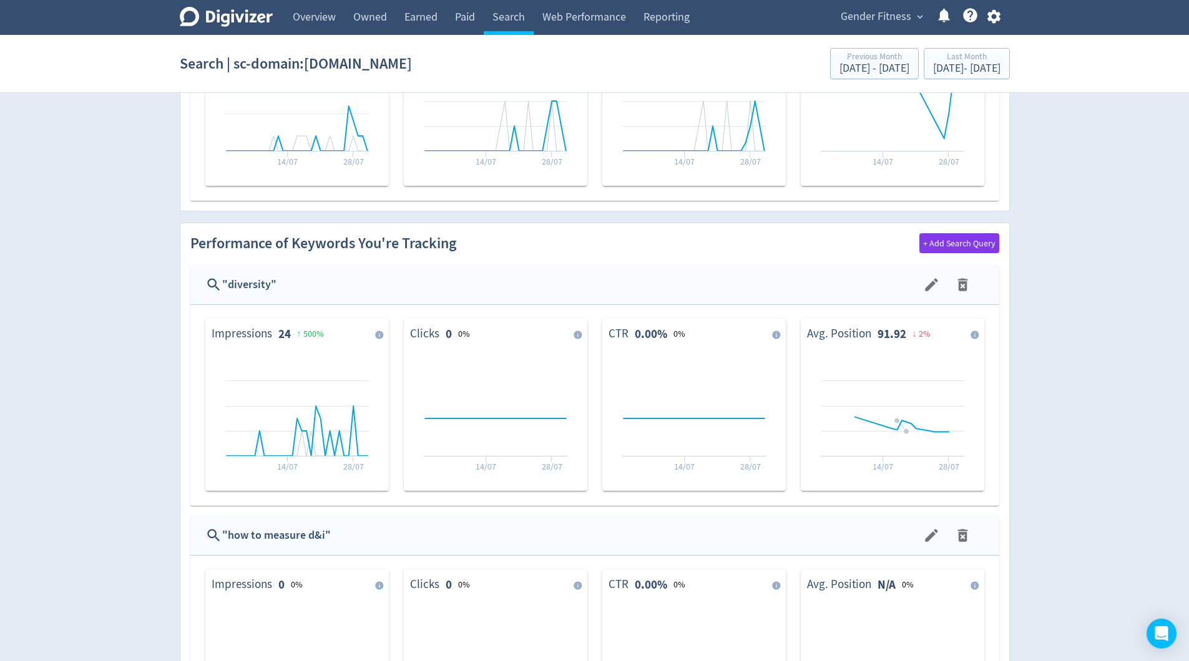
scroll to position [815, 0]
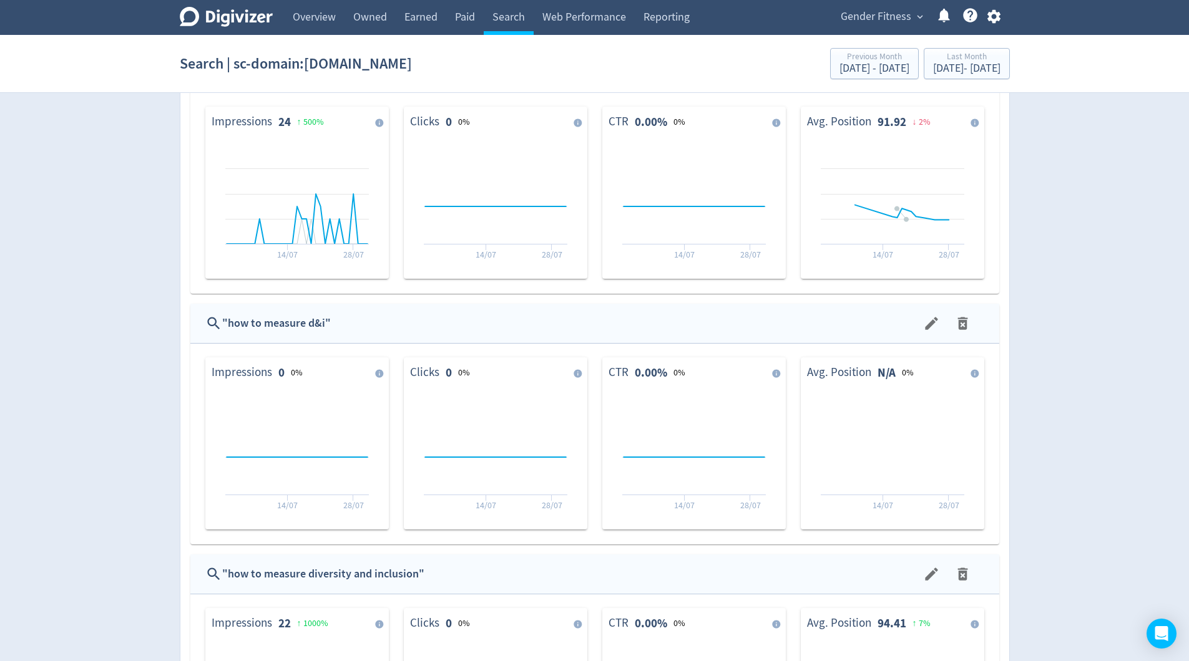
click at [142, 347] on div "Digivizer Logo [PERSON_NAME] Logo Overview Owned Earned Paid Search Web Perform…" at bounding box center [594, 40] width 1189 height 1711
click at [137, 353] on div "Digivizer Logo [PERSON_NAME] Logo Overview Owned Earned Paid Search Web Perform…" at bounding box center [594, 40] width 1189 height 1711
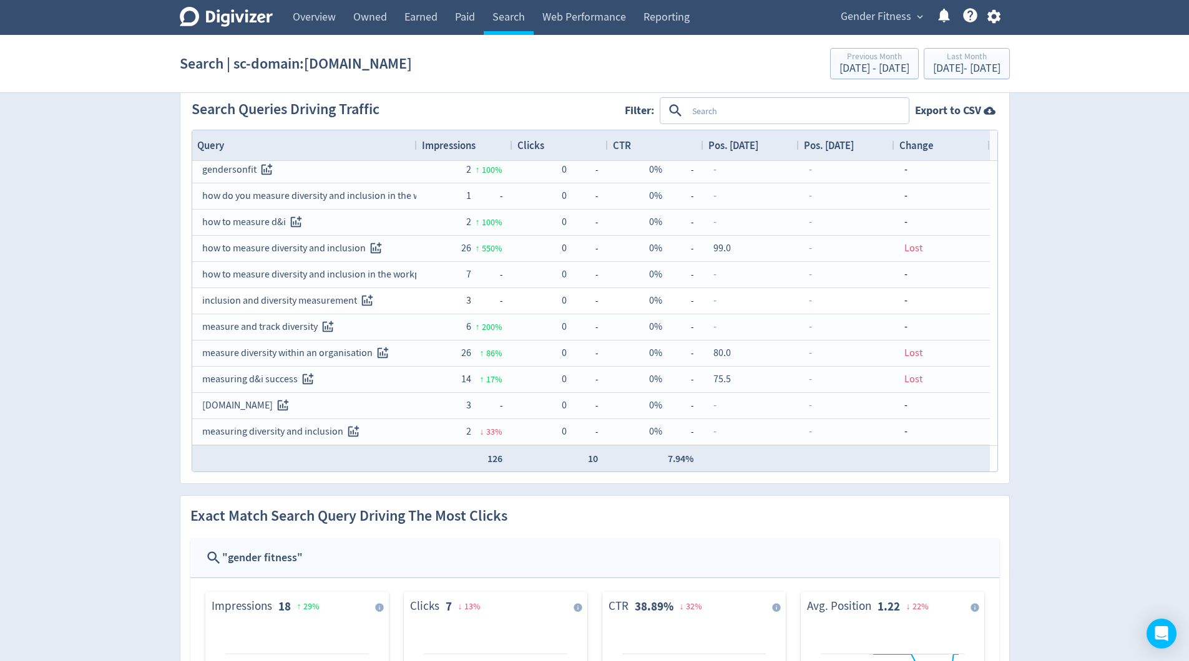
scroll to position [0, 0]
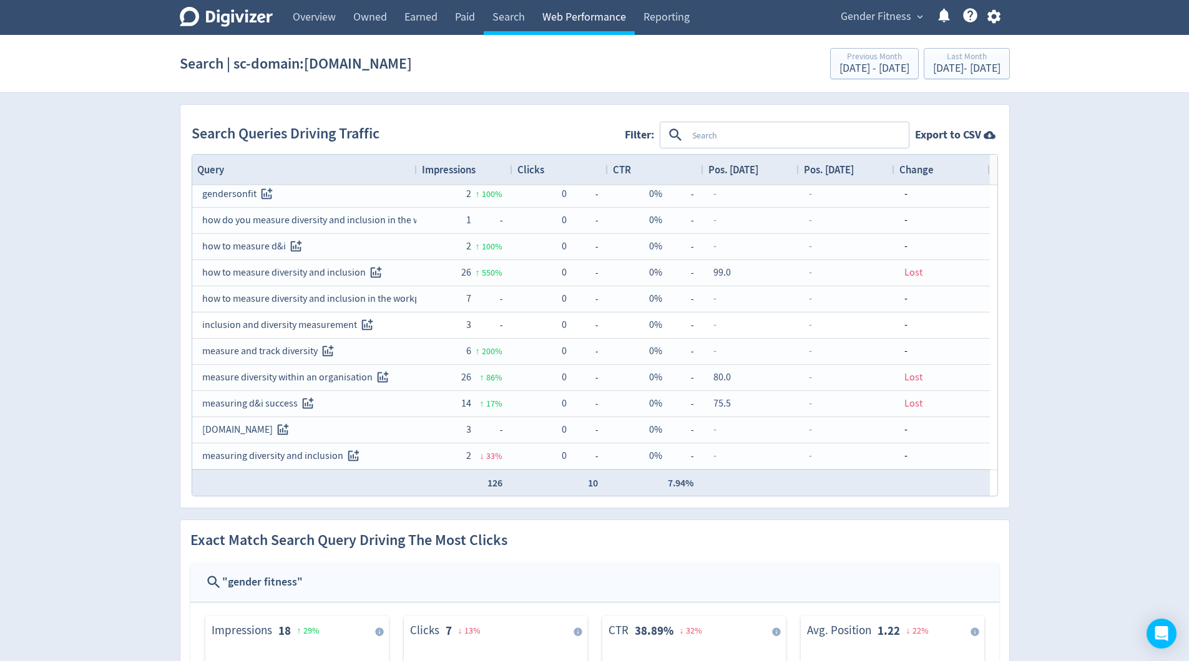
click at [587, 18] on link "Web Performance" at bounding box center [583, 17] width 101 height 35
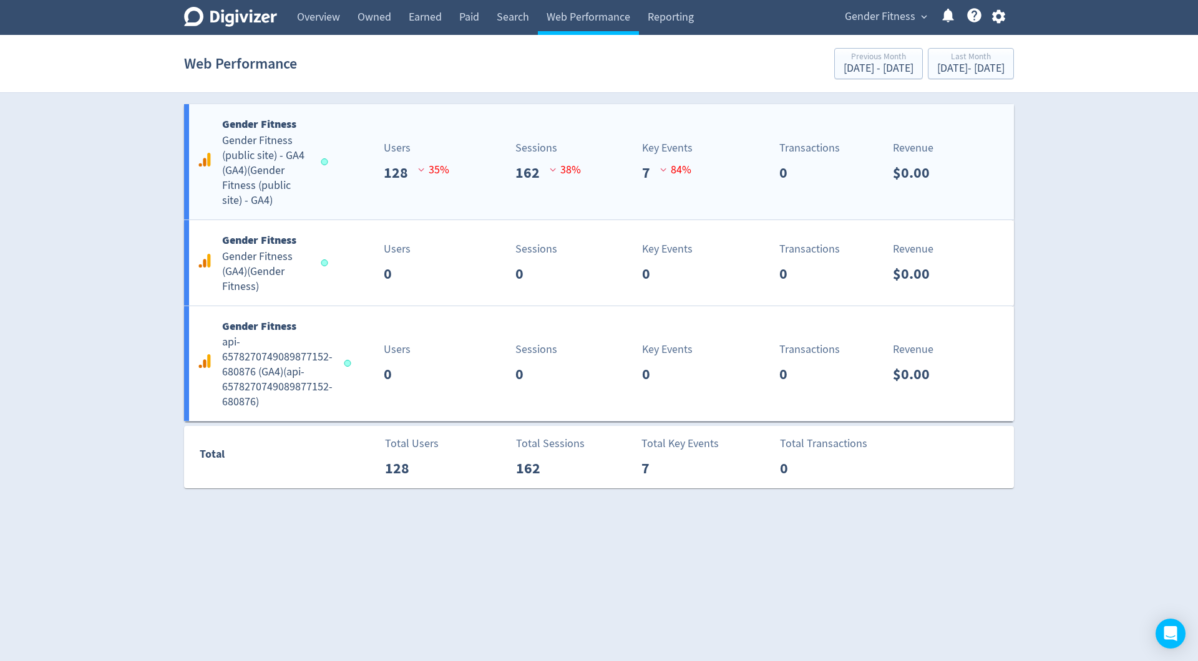
click at [278, 178] on h5 "Gender Fitness (public site) - GA4 (GA4) ( Gender Fitness (public site) - GA4 )" at bounding box center [265, 171] width 87 height 75
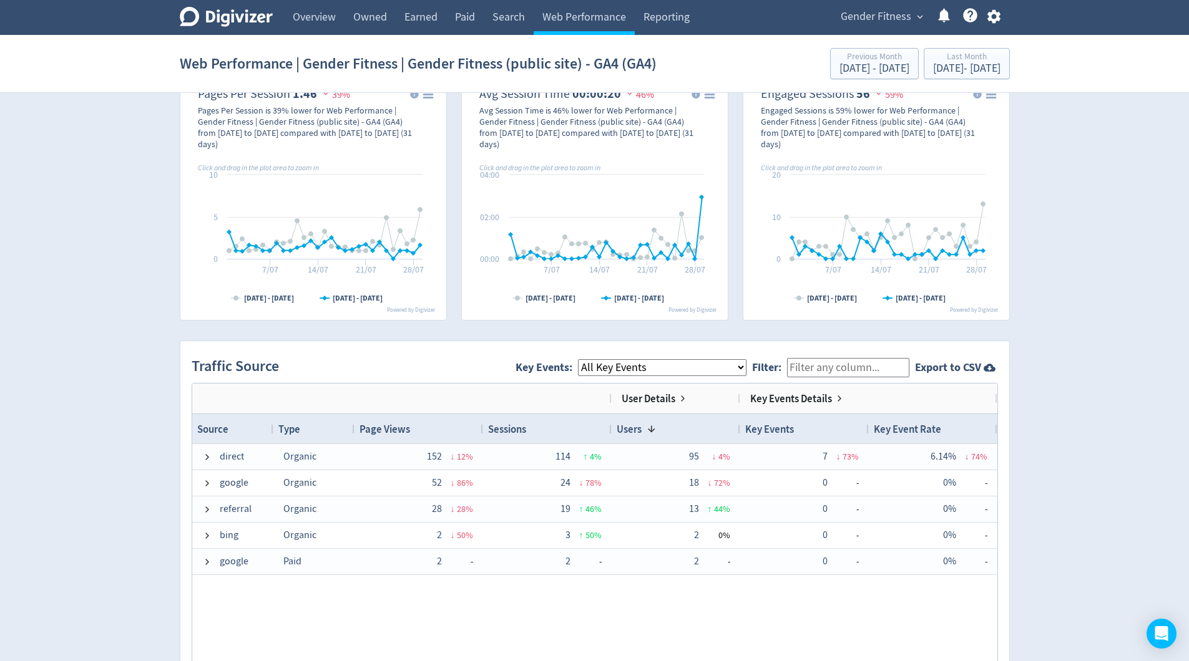
scroll to position [845, 0]
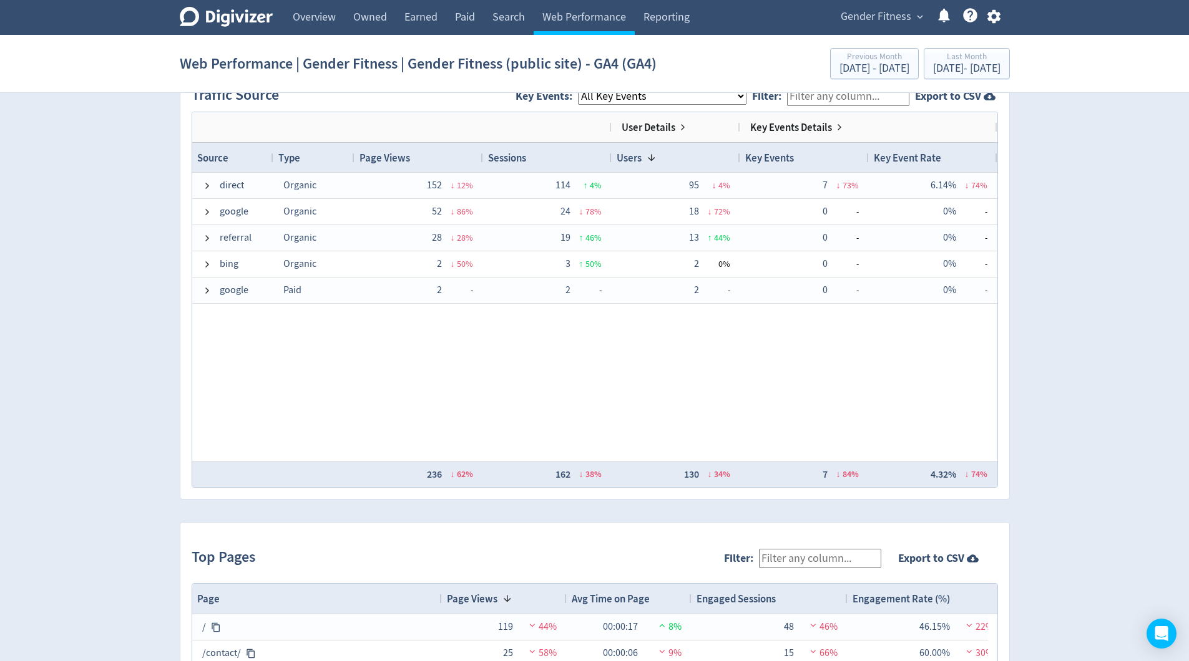
click at [897, 13] on span "Gender Fitness" at bounding box center [875, 17] width 71 height 20
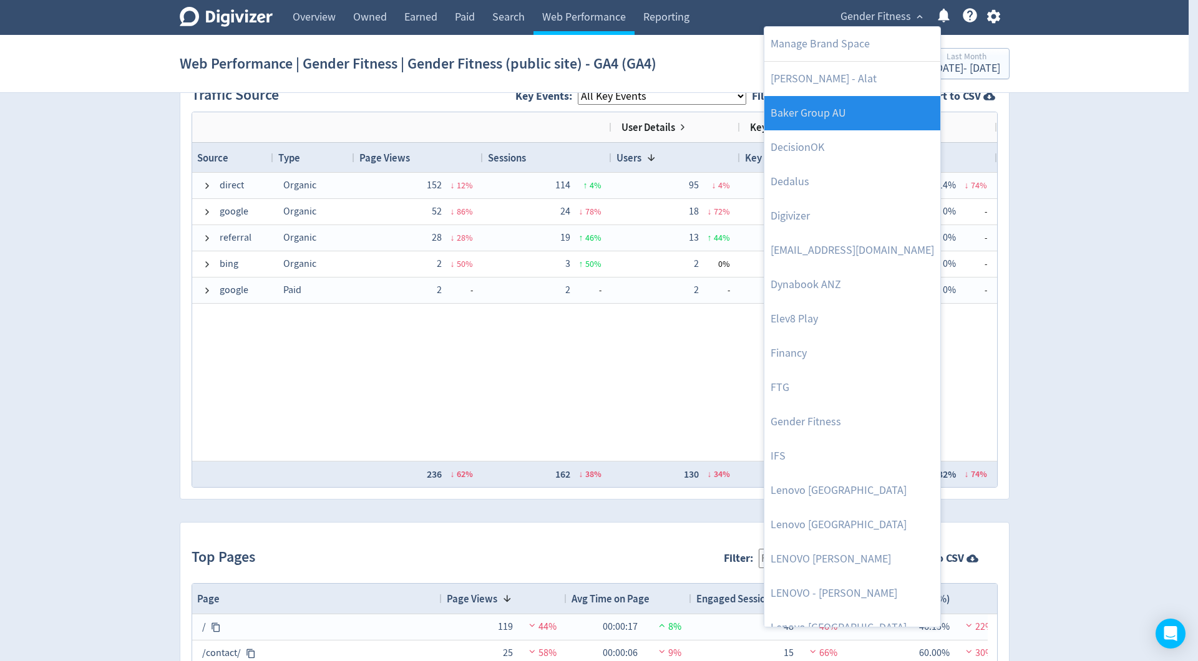
click at [859, 117] on link "Baker Group AU" at bounding box center [852, 113] width 176 height 34
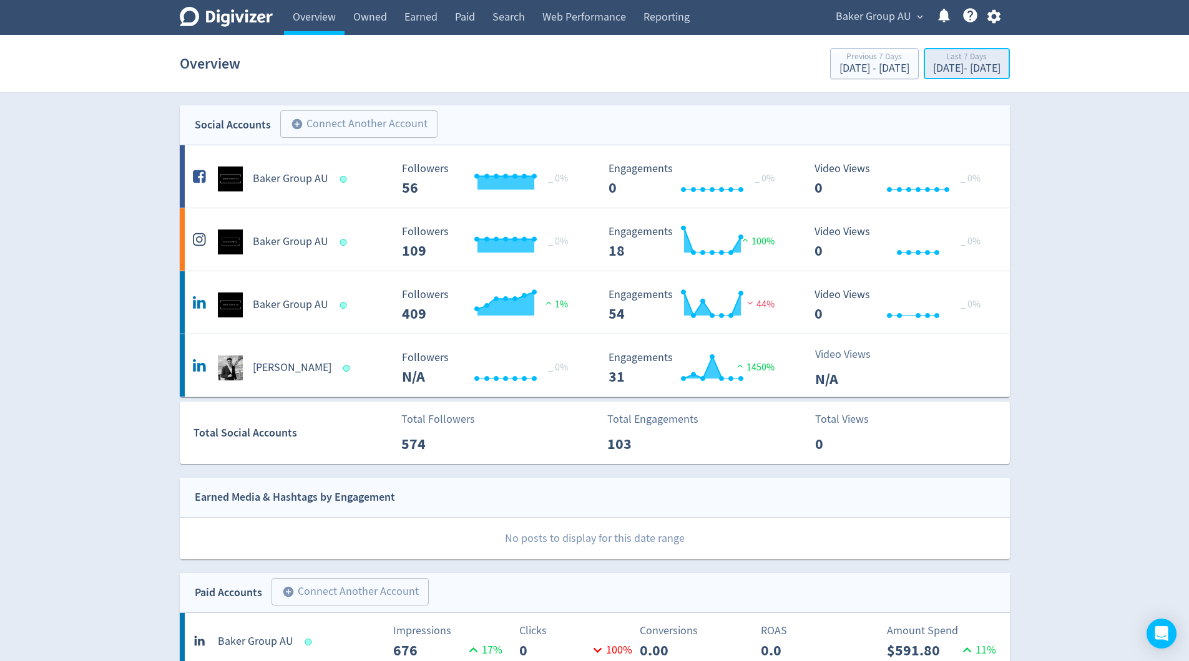
click at [933, 64] on div "[DATE] - [DATE]" at bounding box center [966, 68] width 67 height 11
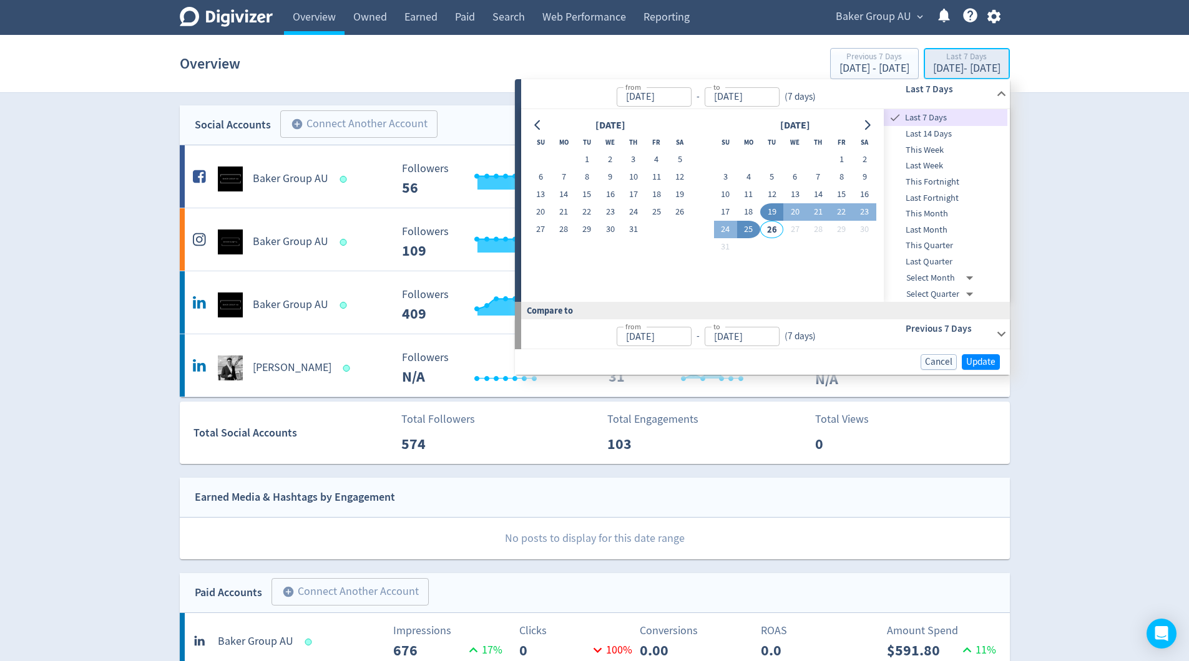
type input "[DATE]"
click at [944, 261] on span "Last Quarter" at bounding box center [946, 262] width 124 height 14
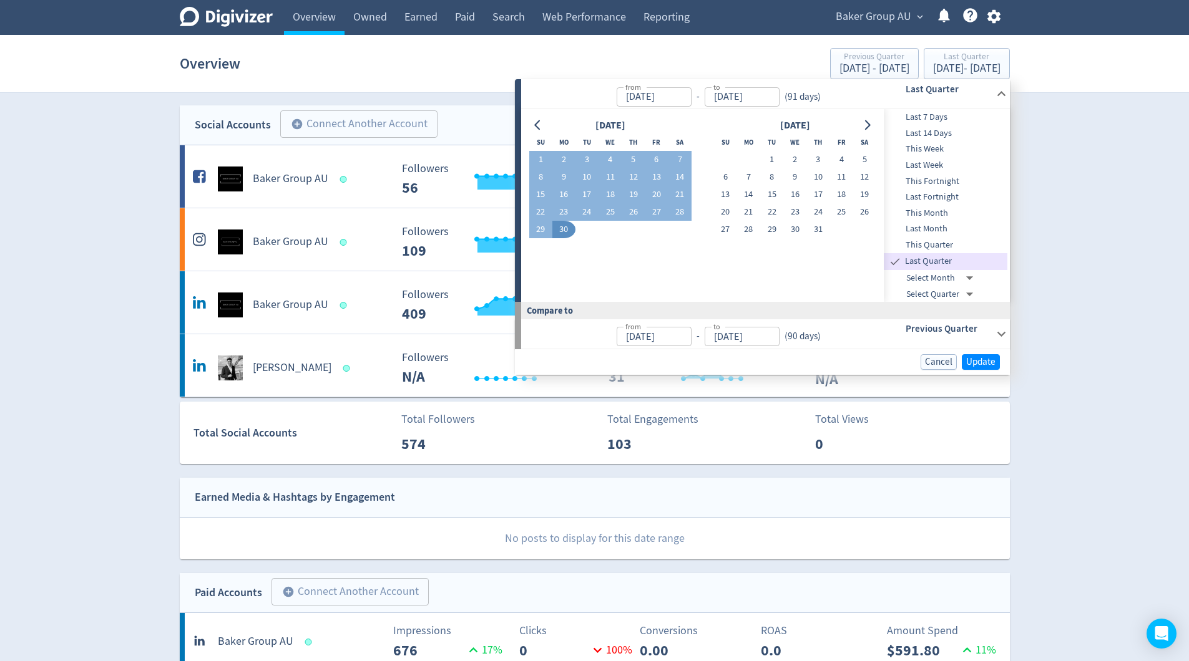
type input "[DATE]"
click at [983, 359] on span "Update" at bounding box center [980, 362] width 29 height 9
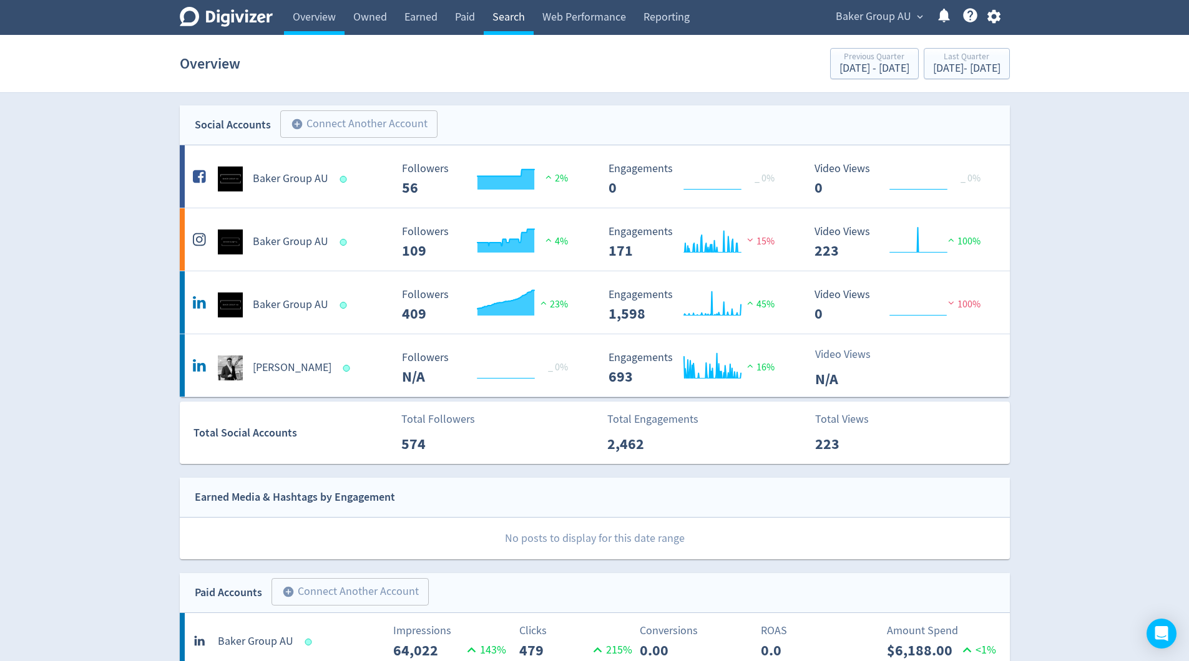
click at [505, 18] on link "Search" at bounding box center [509, 17] width 50 height 35
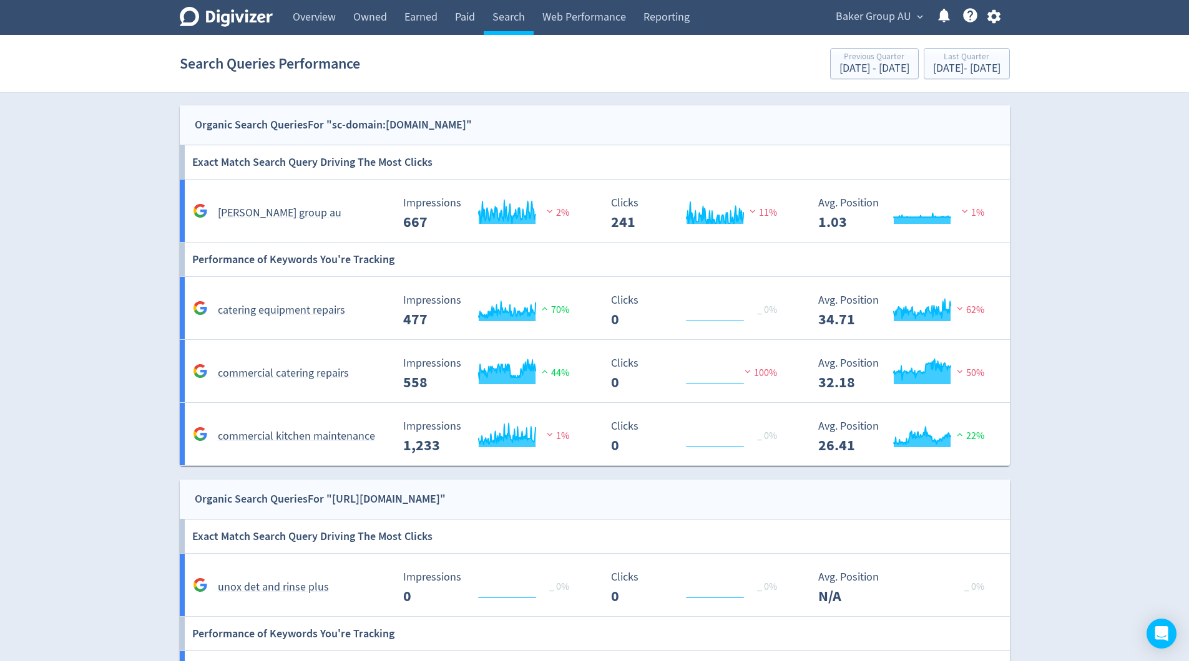
scroll to position [67, 0]
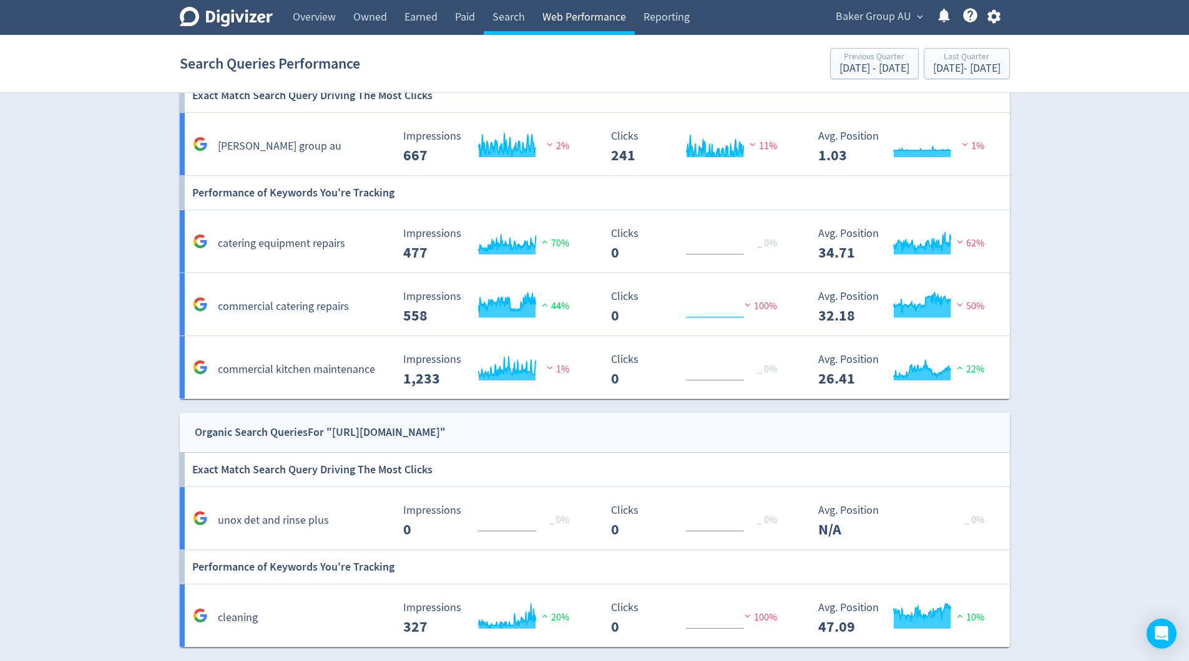
click at [593, 22] on link "Web Performance" at bounding box center [583, 17] width 101 height 35
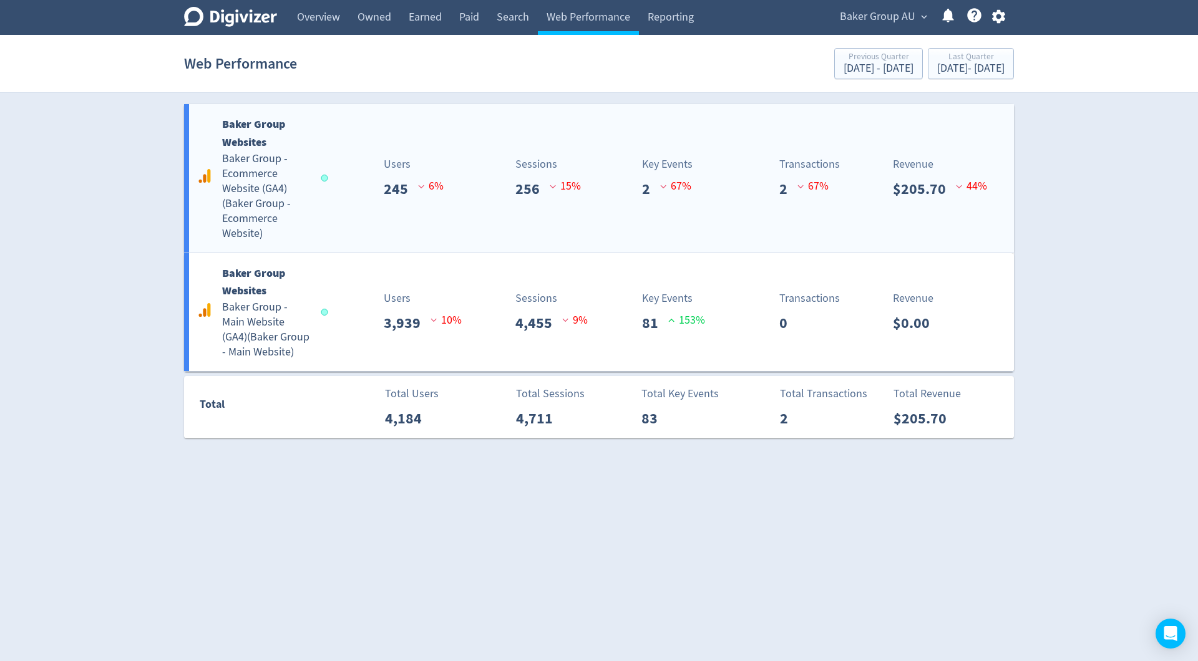
click at [276, 186] on h5 "[PERSON_NAME] Group - Ecommerce Website (GA4) ( [PERSON_NAME] Group - Ecommerce…" at bounding box center [265, 197] width 87 height 90
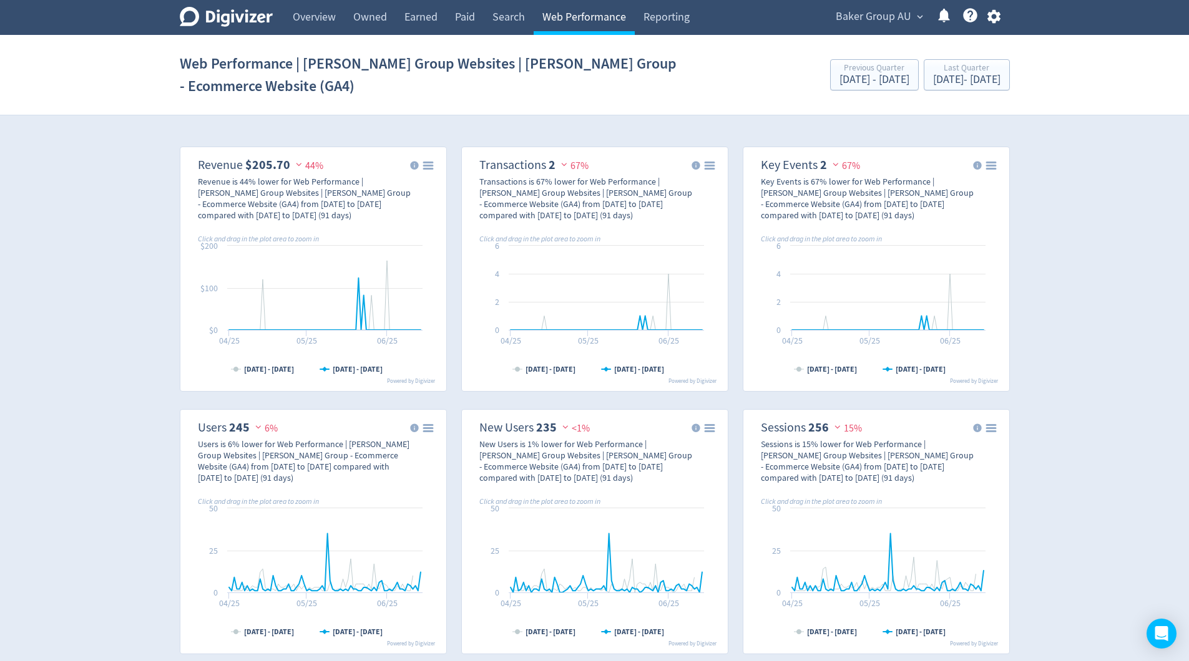
click at [573, 14] on link "Web Performance" at bounding box center [583, 17] width 101 height 35
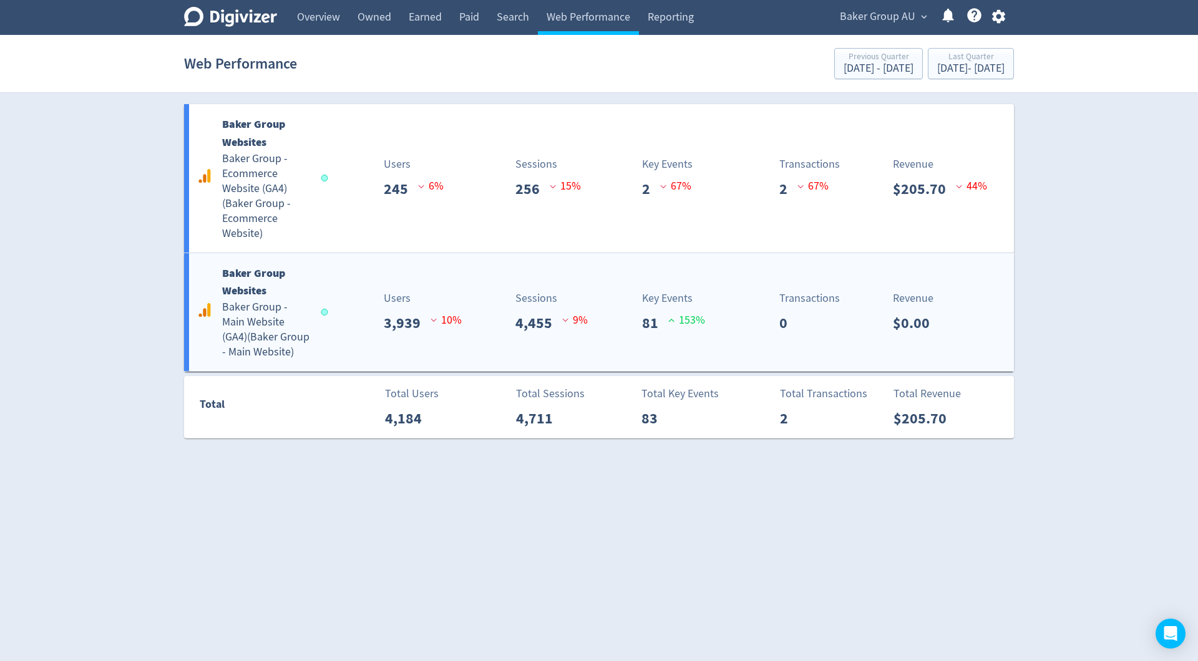
click at [307, 333] on h5 "[PERSON_NAME] Group - Main Website (GA4) ( [PERSON_NAME] Group - Main Website )" at bounding box center [265, 330] width 87 height 60
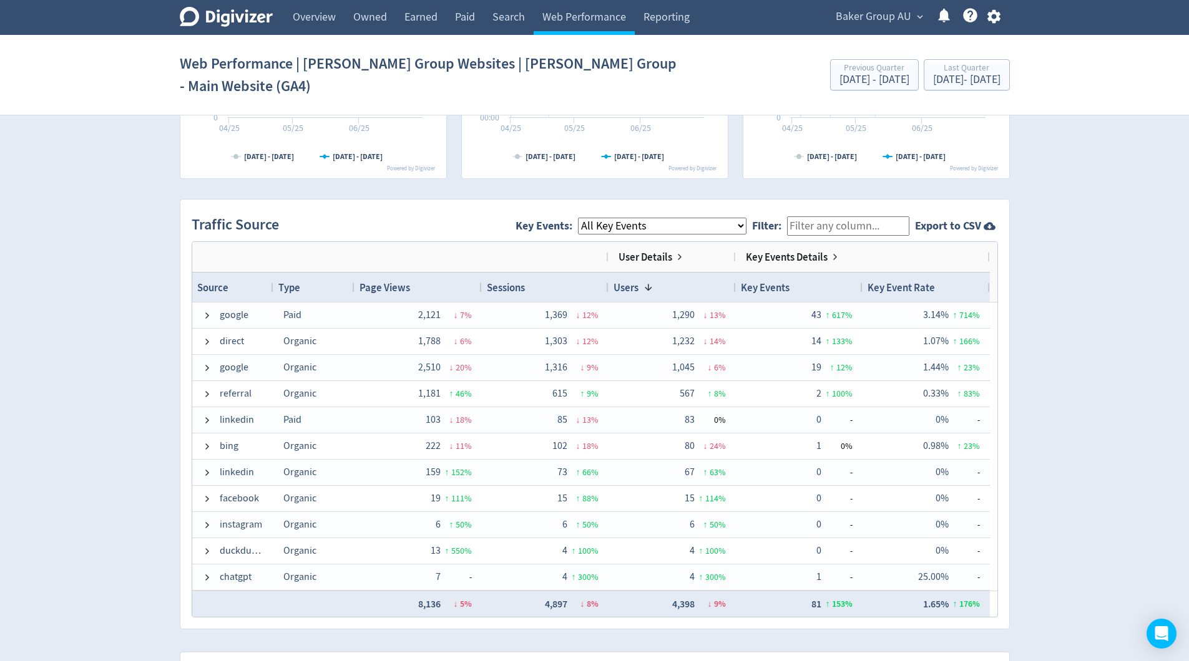
scroll to position [752, 0]
